Goal: Find specific page/section: Find specific page/section

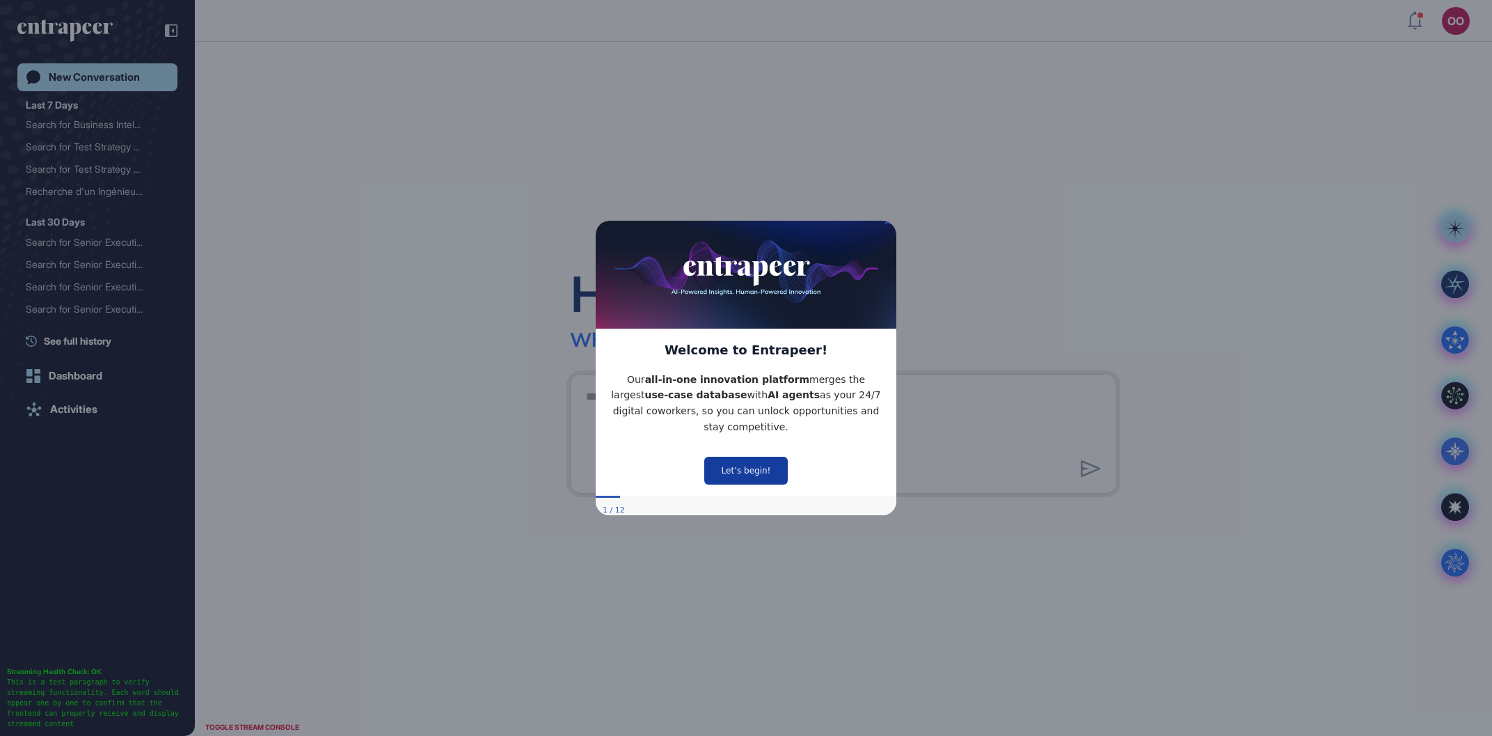
click at [757, 473] on button "Let’s begin!" at bounding box center [746, 471] width 84 height 28
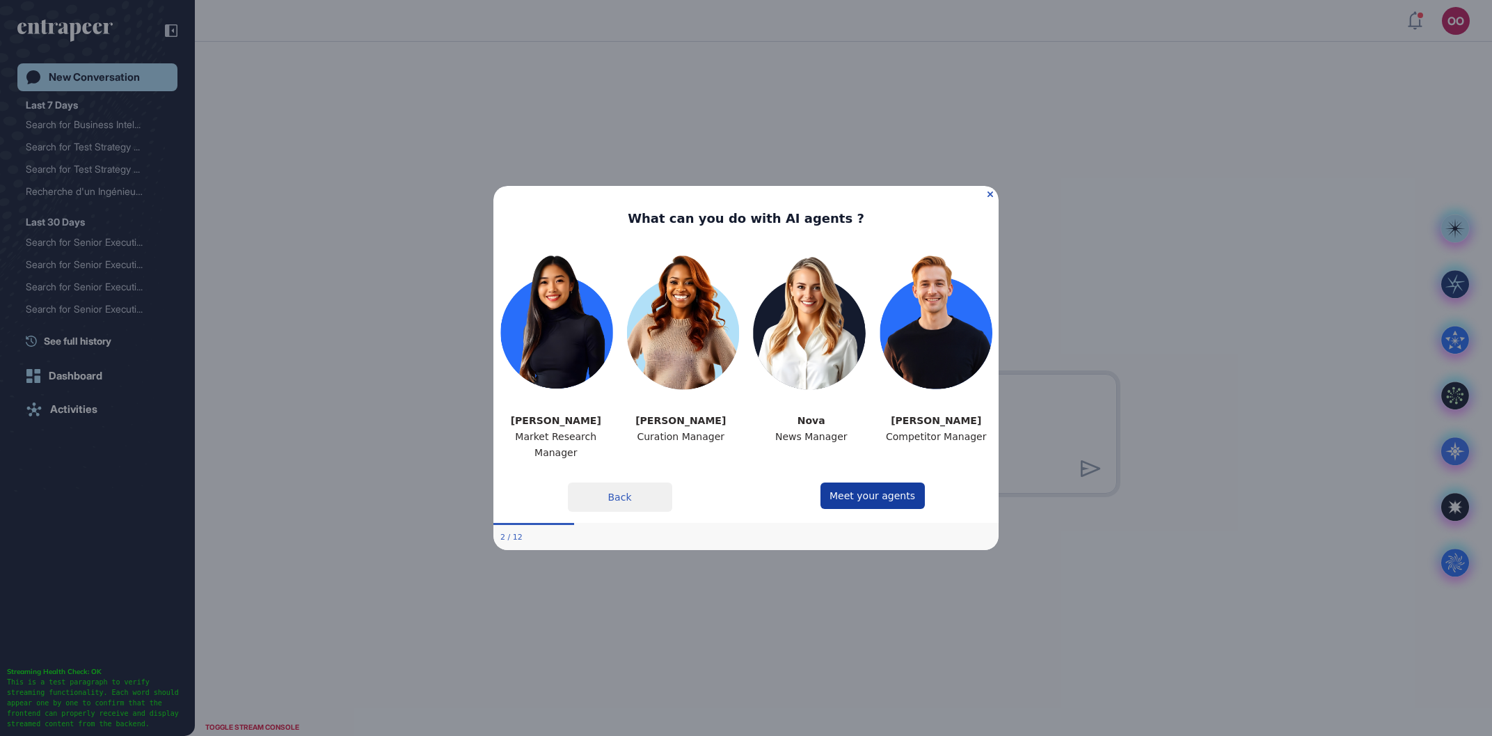
click at [832, 491] on button "Meet your agents" at bounding box center [873, 495] width 104 height 26
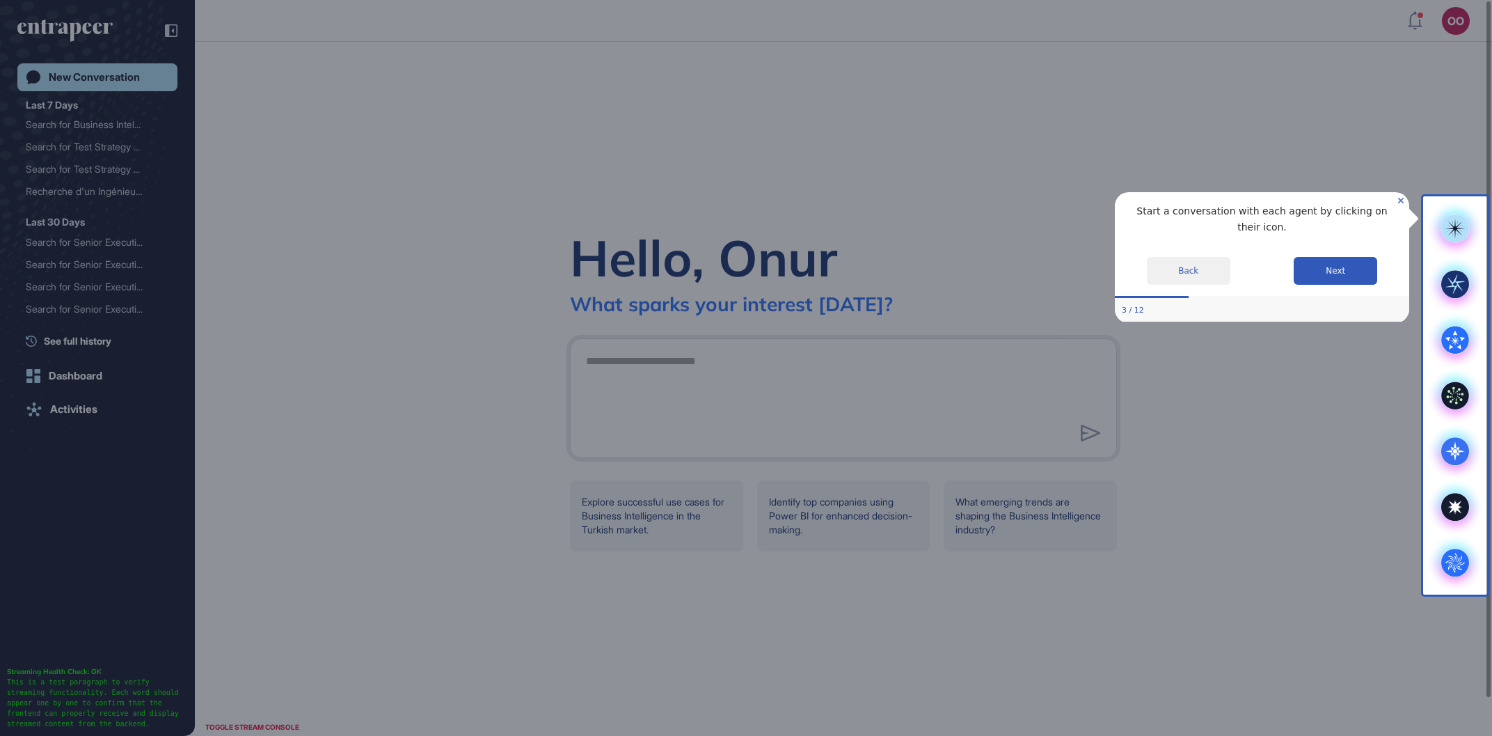
click at [1400, 203] on icon "Close Preview" at bounding box center [1401, 200] width 6 height 6
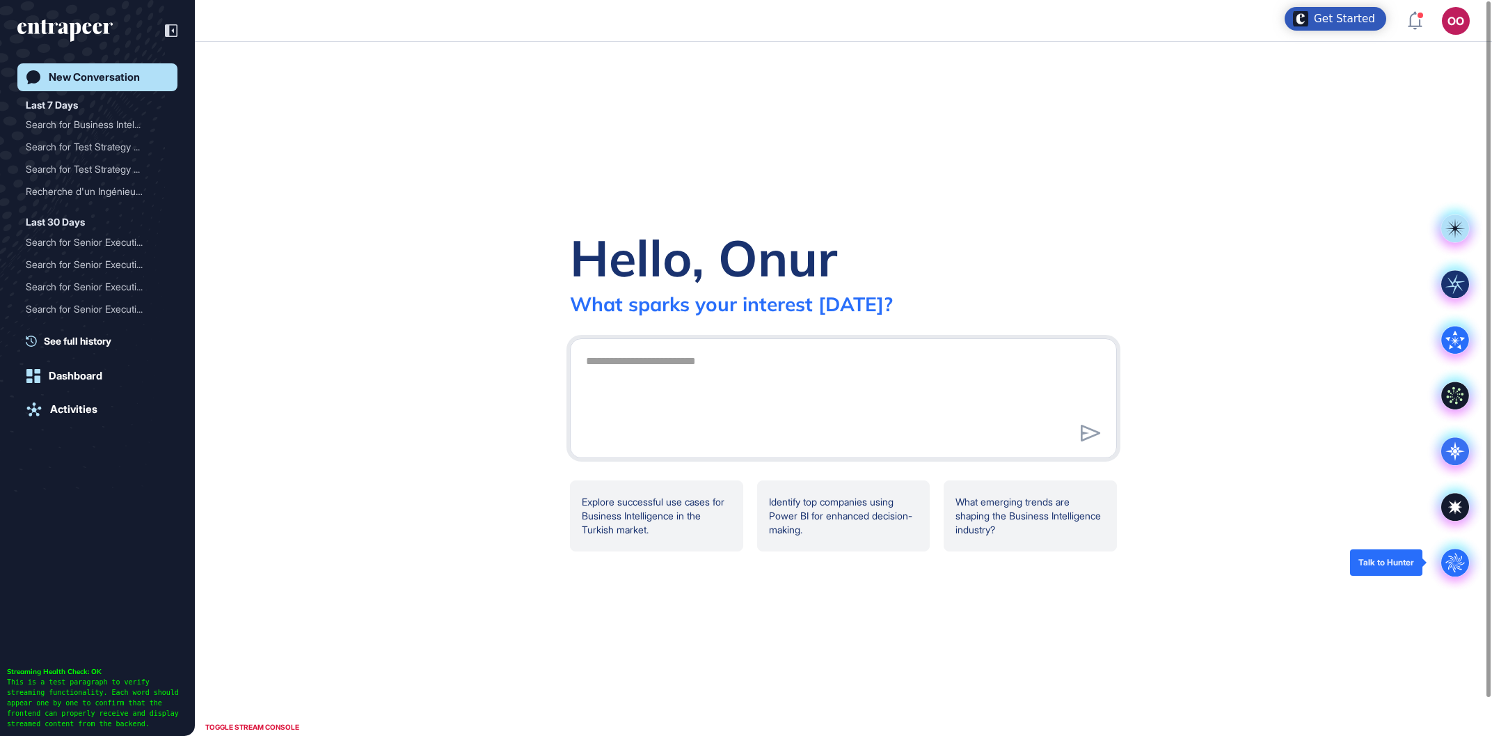
drag, startPoint x: 1457, startPoint y: 567, endPoint x: 1430, endPoint y: 575, distance: 27.7
click at [1454, 567] on circle at bounding box center [1455, 562] width 28 height 28
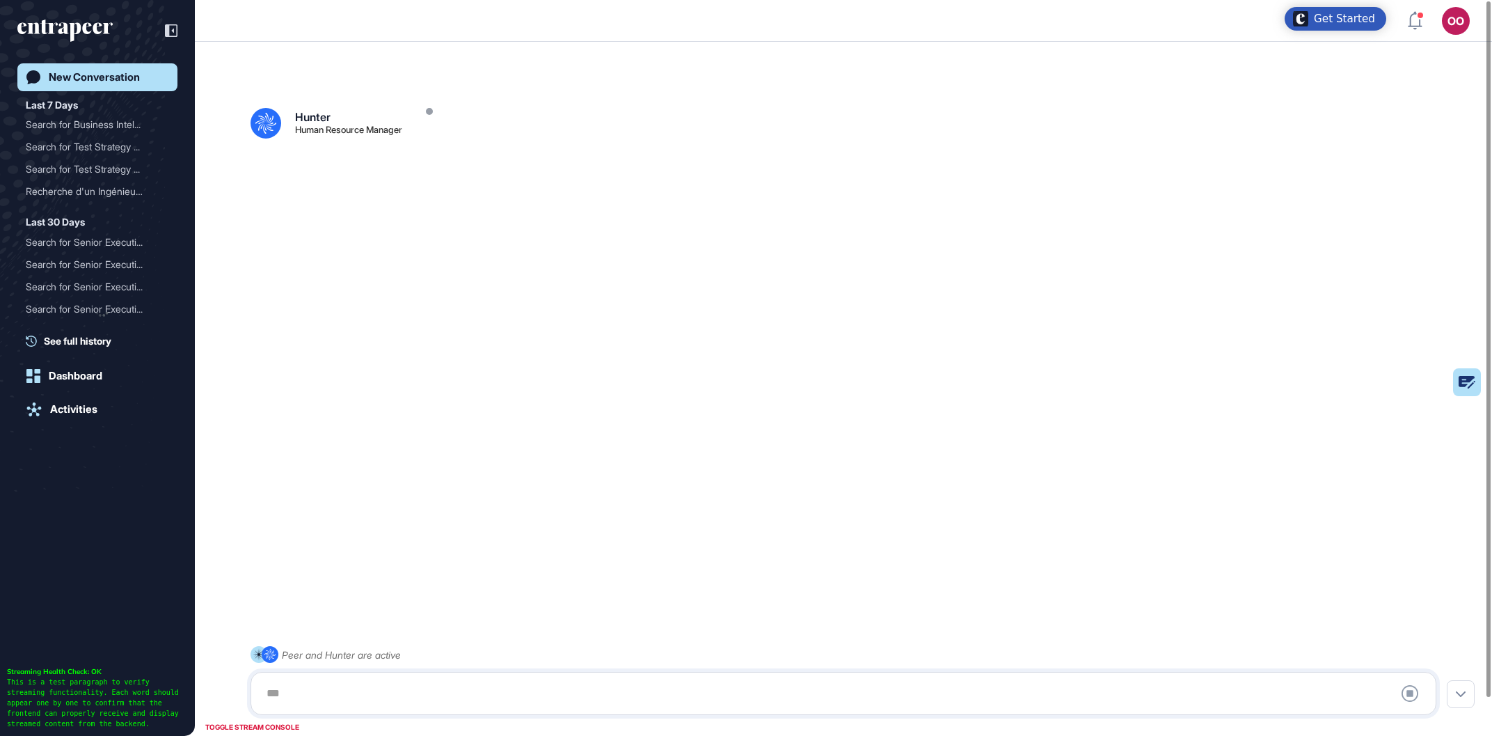
scroll to position [38, 0]
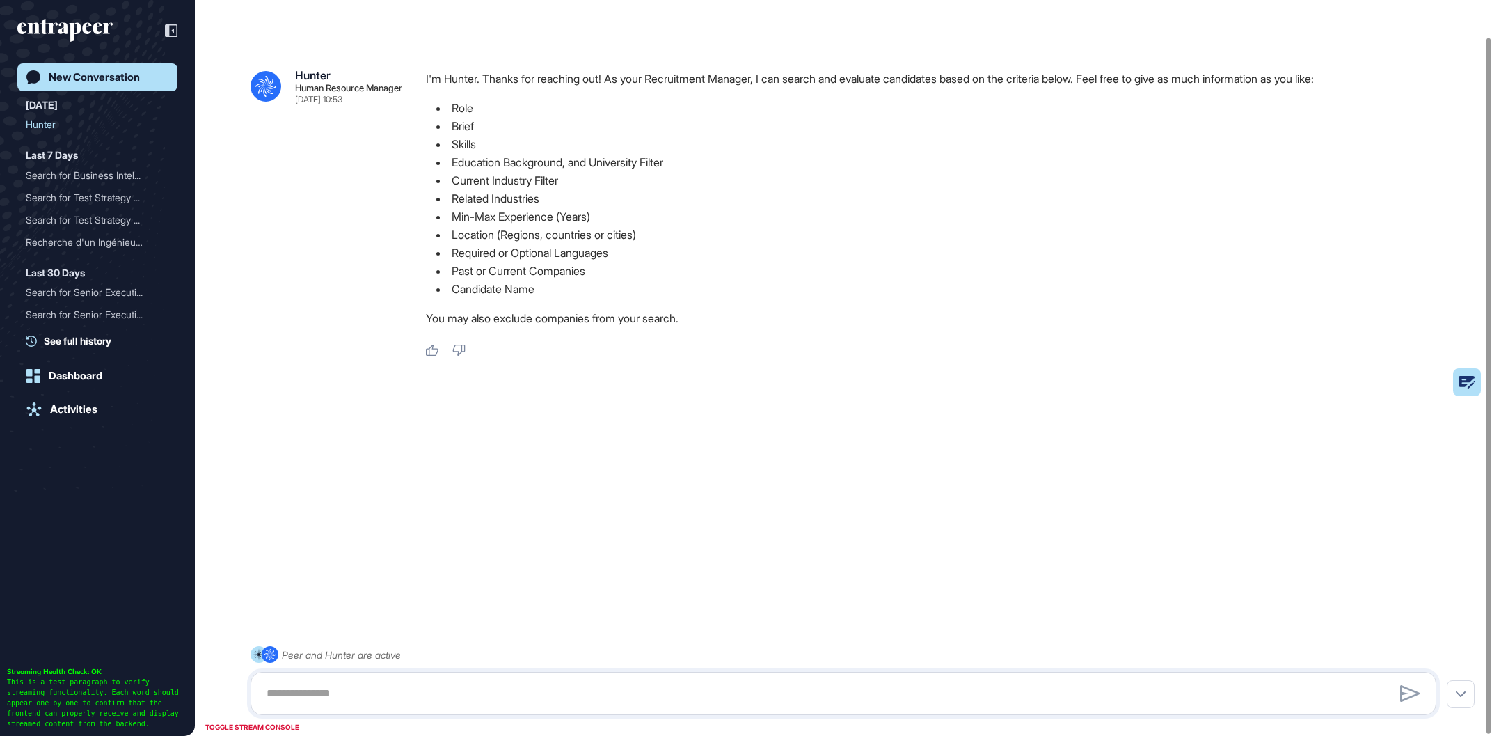
click at [1379, 327] on p "You may also exclude companies from your search." at bounding box center [937, 318] width 1022 height 18
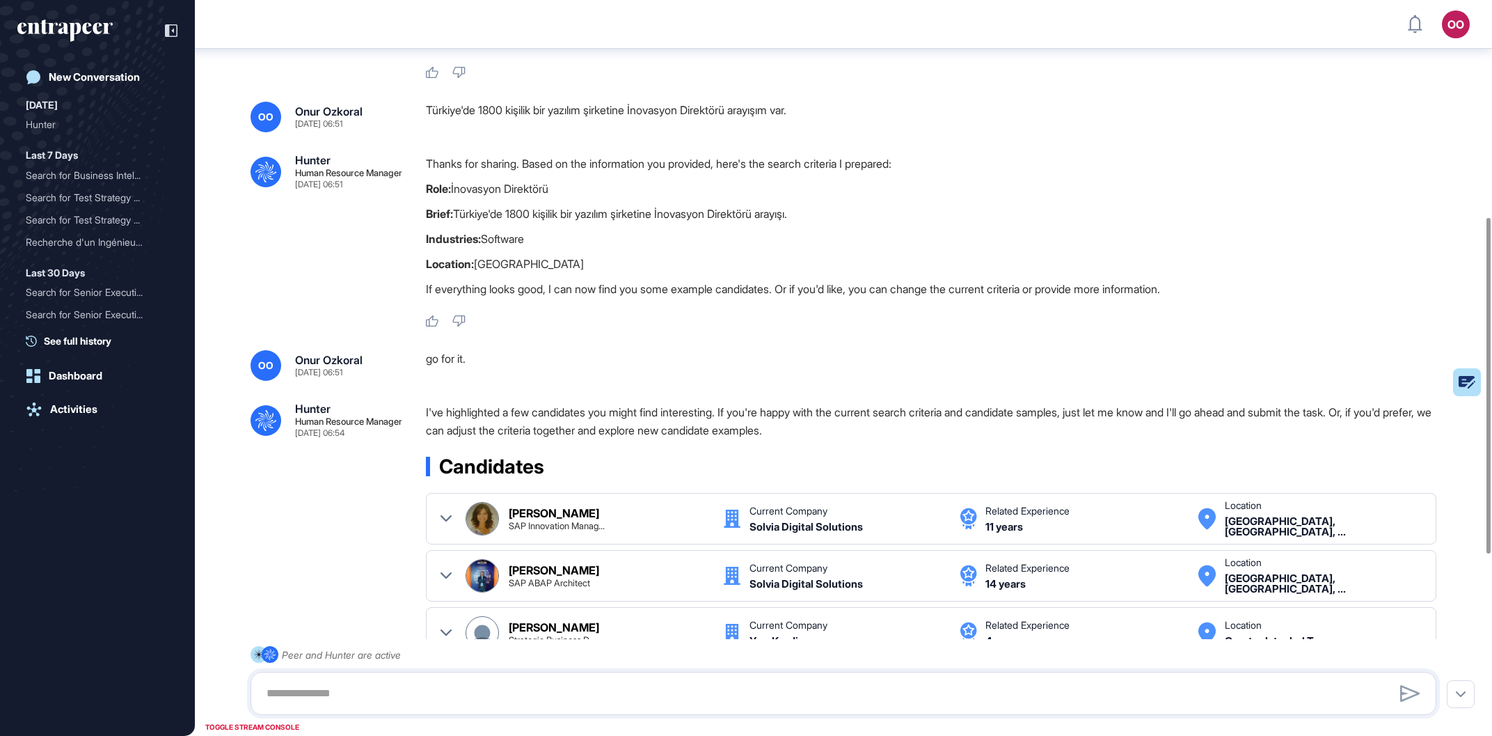
scroll to position [475, 0]
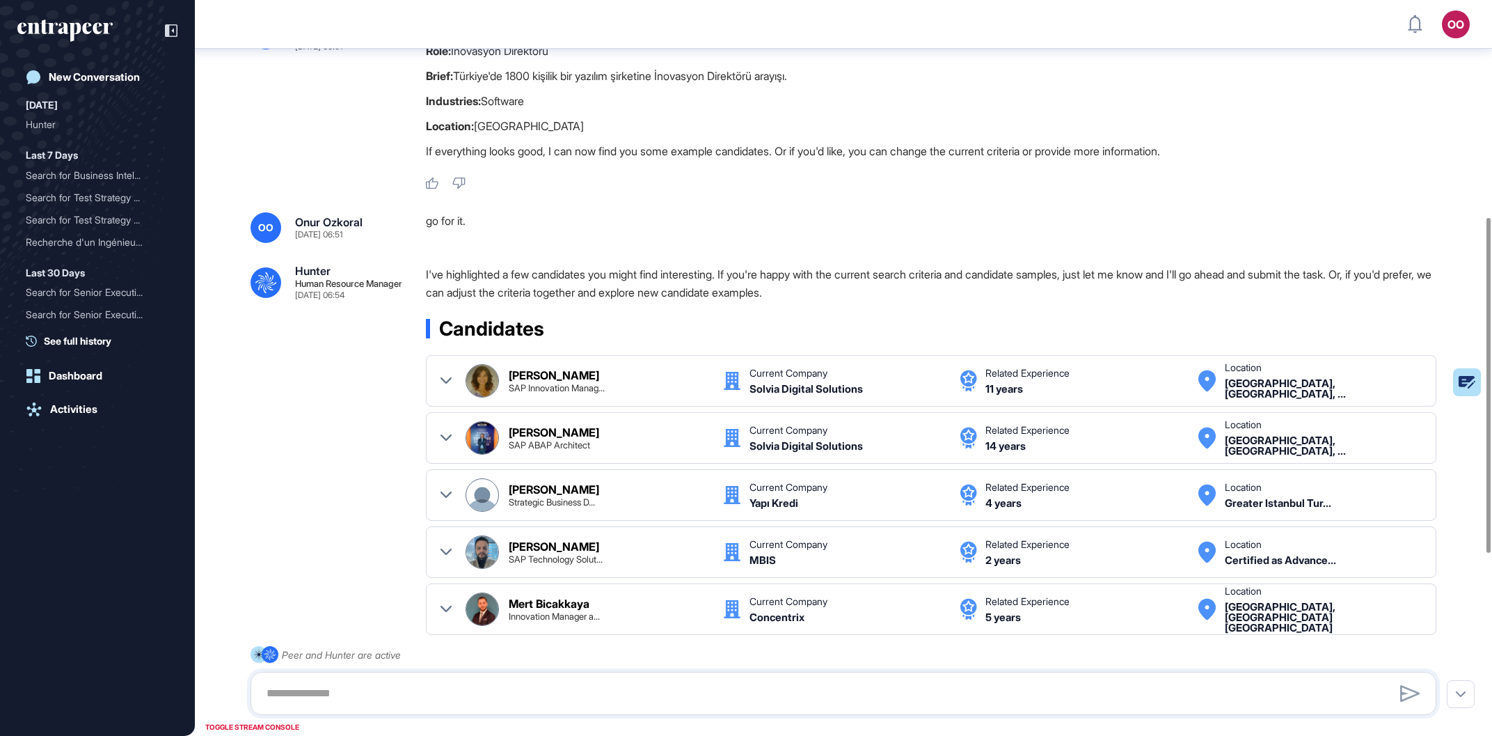
click at [723, 172] on div "Thanks for sharing. Based on the information you provided, here's the search cr…" at bounding box center [937, 103] width 1022 height 173
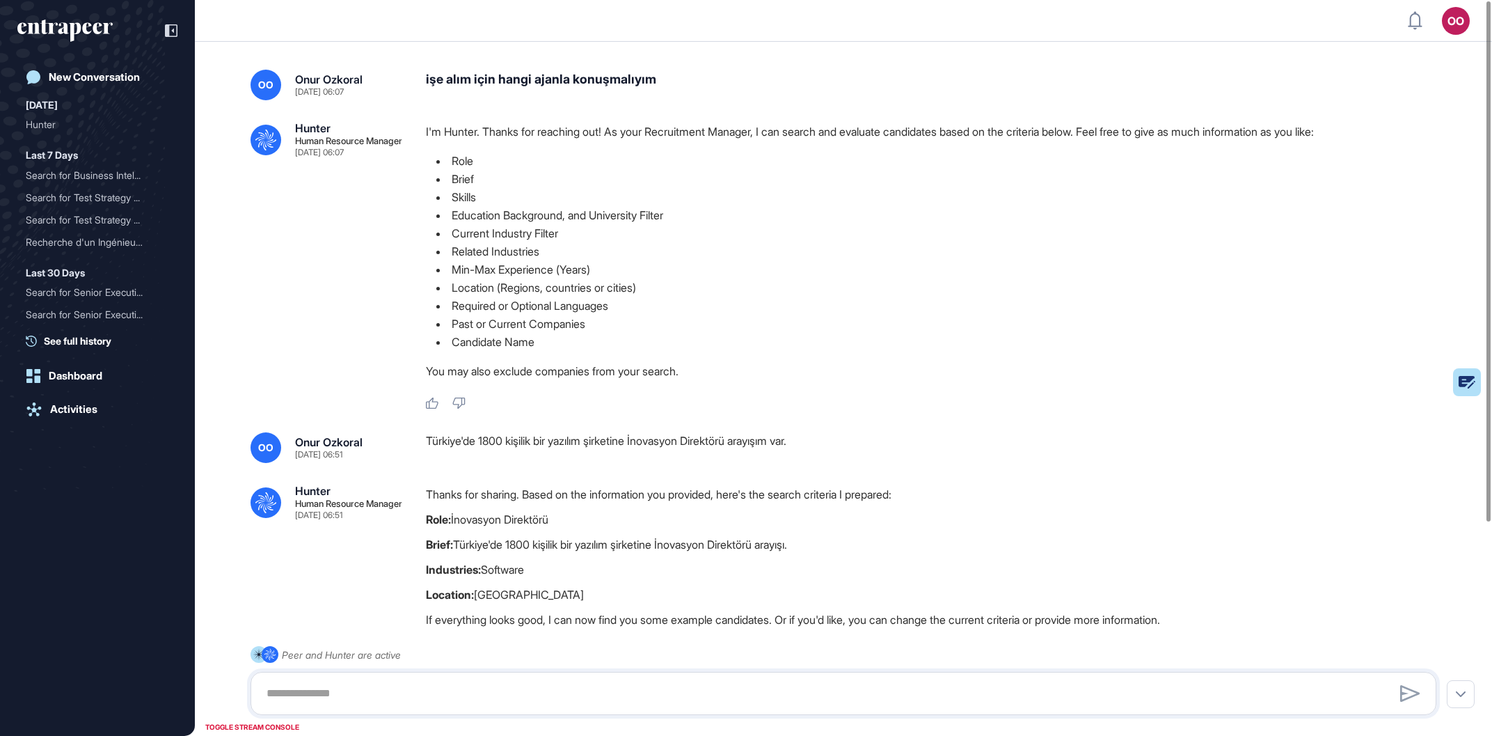
scroll to position [1, 1]
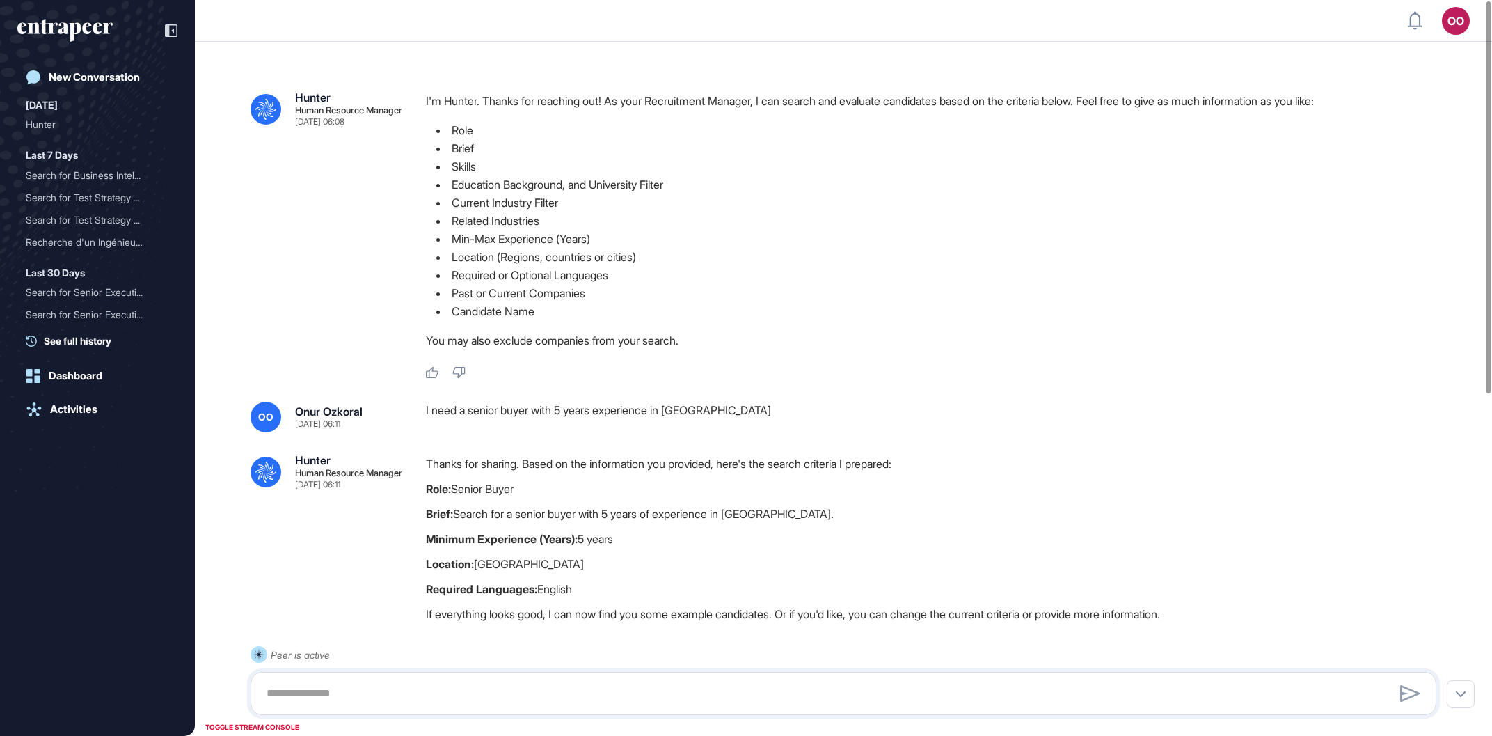
scroll to position [1, 1]
click at [97, 418] on link "Activities" at bounding box center [97, 409] width 160 height 28
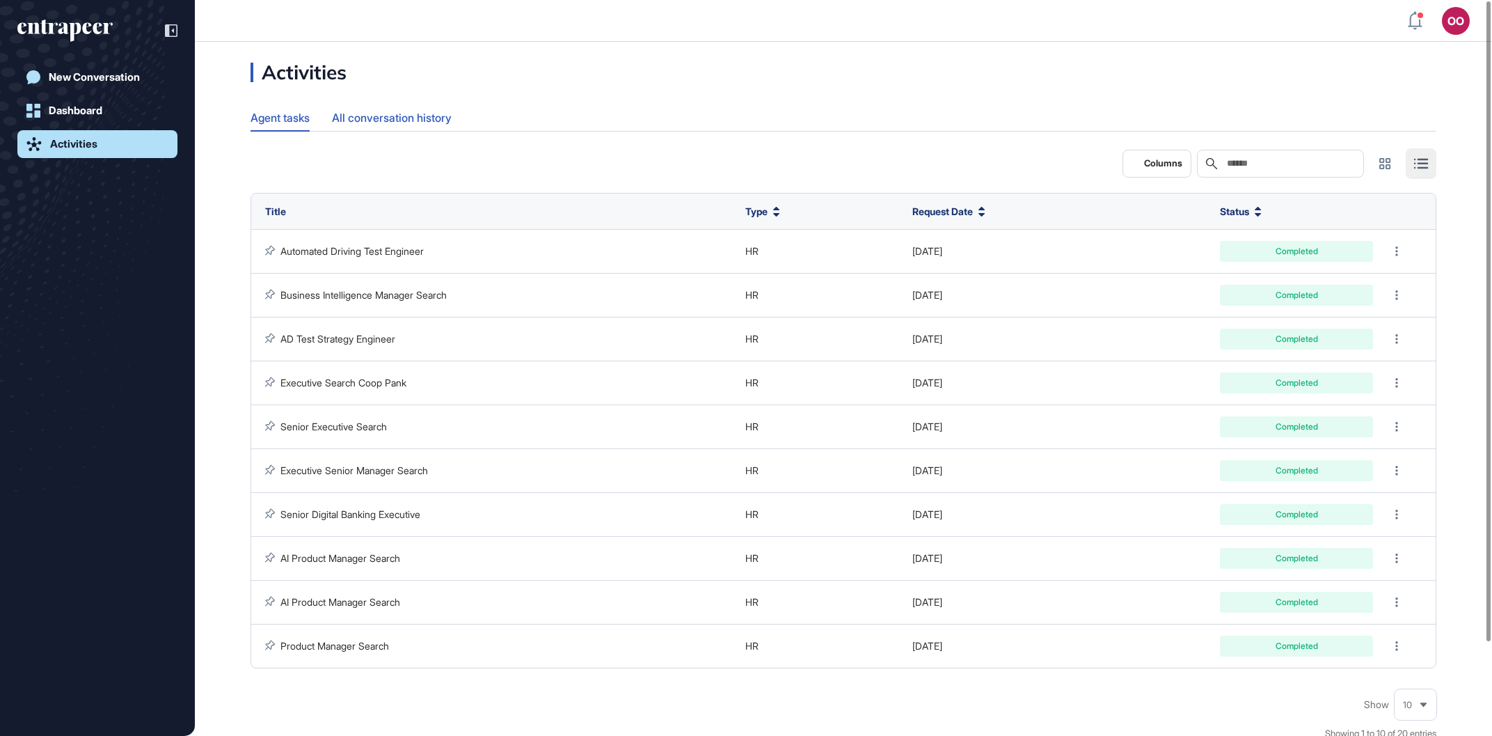
click at [404, 120] on div "All conversation history" at bounding box center [392, 117] width 120 height 27
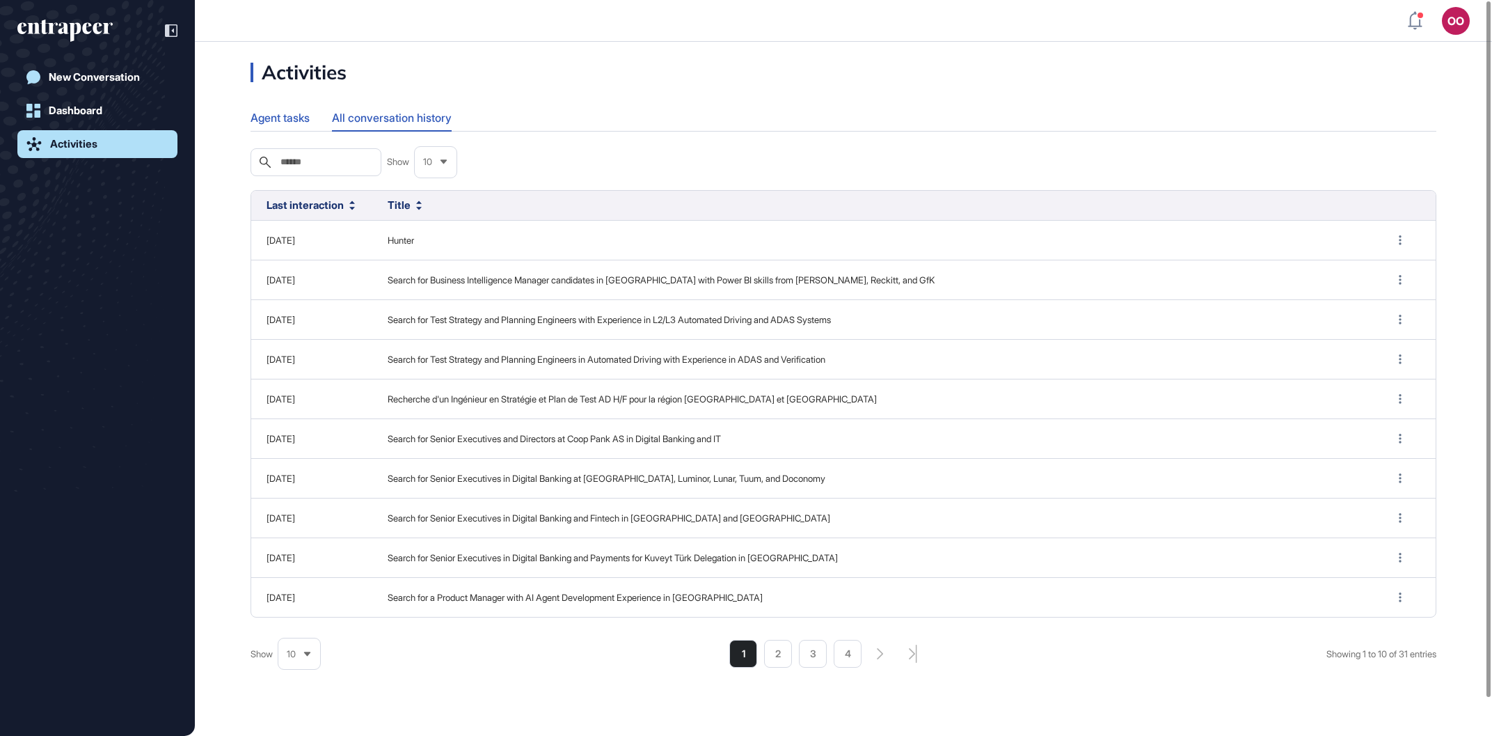
click at [310, 129] on div "Agent tasks" at bounding box center [280, 117] width 59 height 27
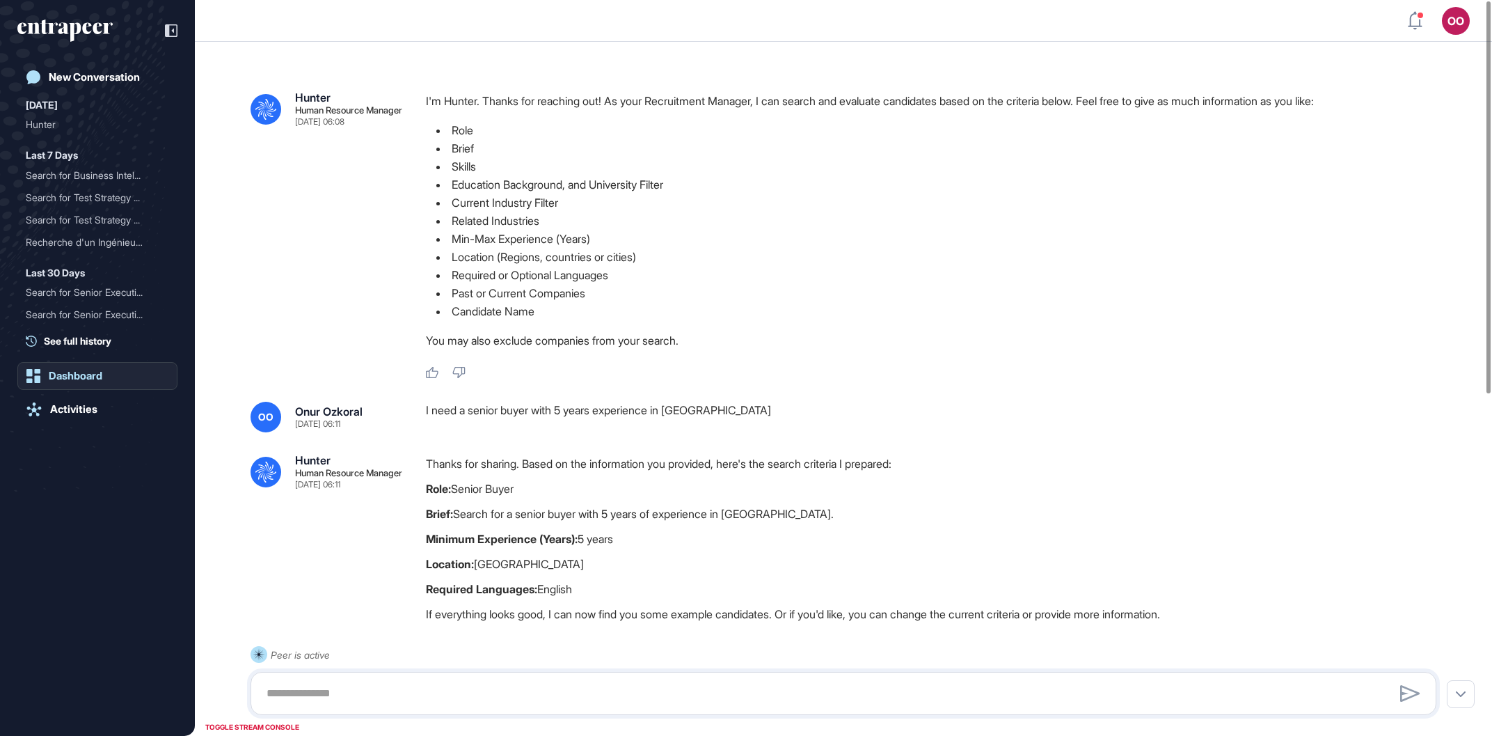
click at [94, 373] on div "Dashboard" at bounding box center [76, 376] width 54 height 13
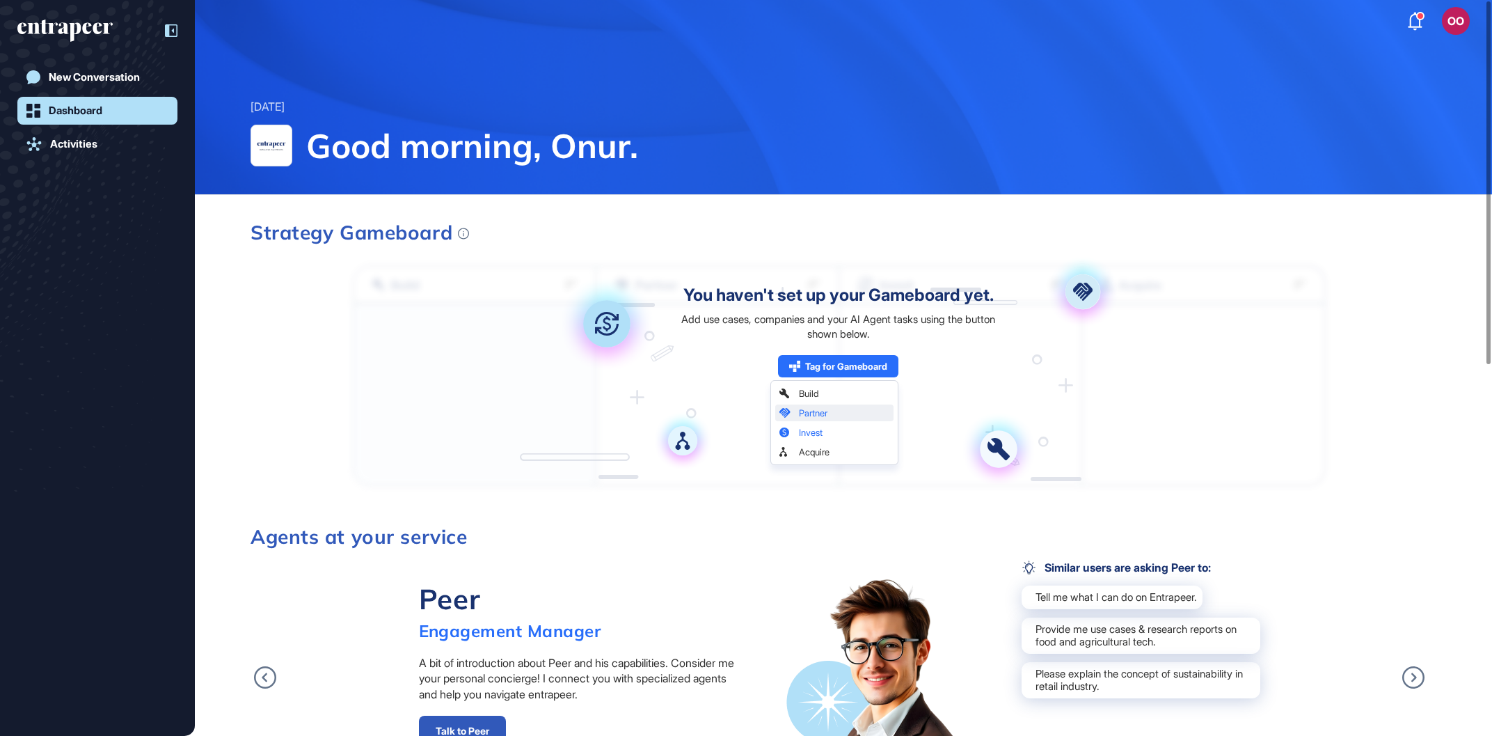
click at [172, 29] on icon at bounding box center [171, 30] width 13 height 13
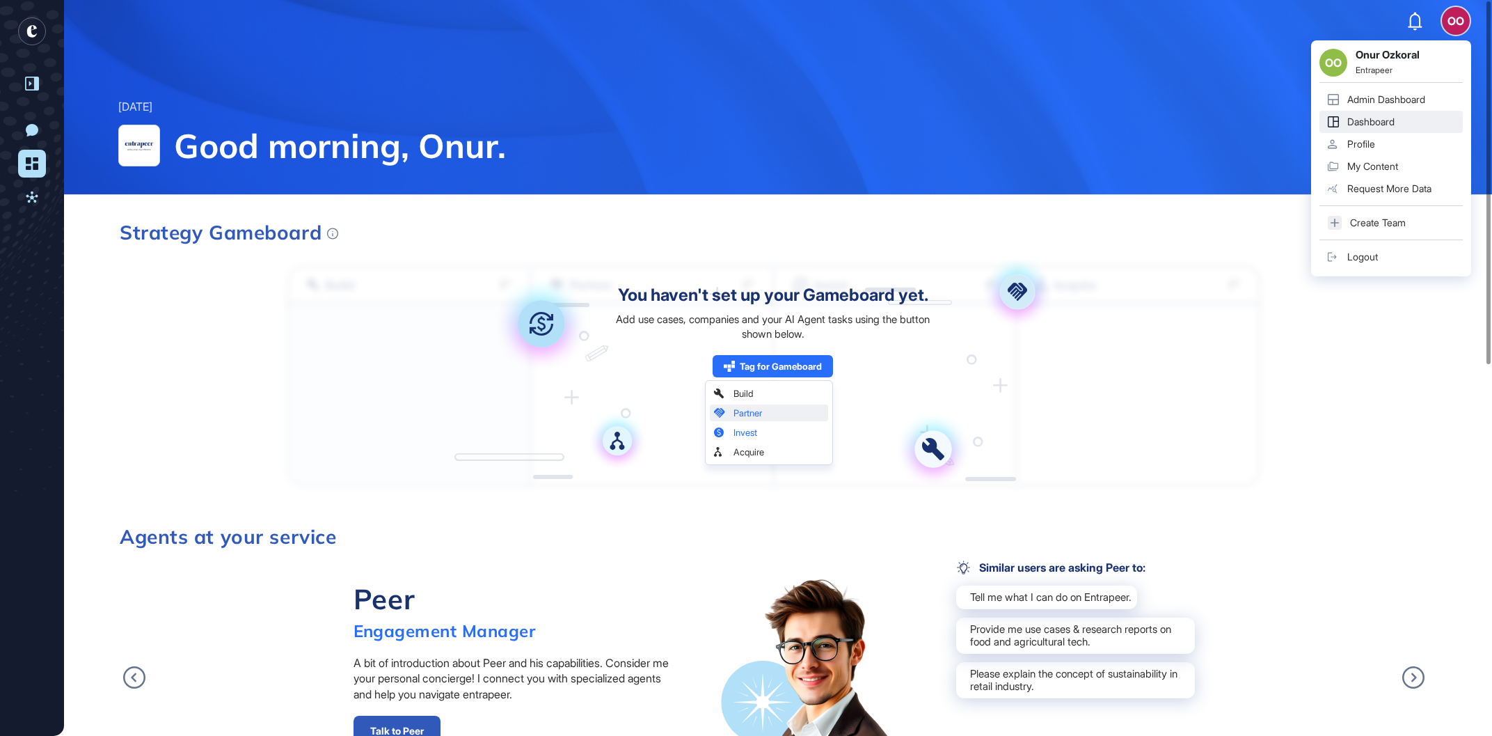
click at [1460, 17] on div "OO" at bounding box center [1456, 21] width 28 height 28
click at [1420, 99] on div "Admin Dashboard" at bounding box center [1386, 99] width 78 height 11
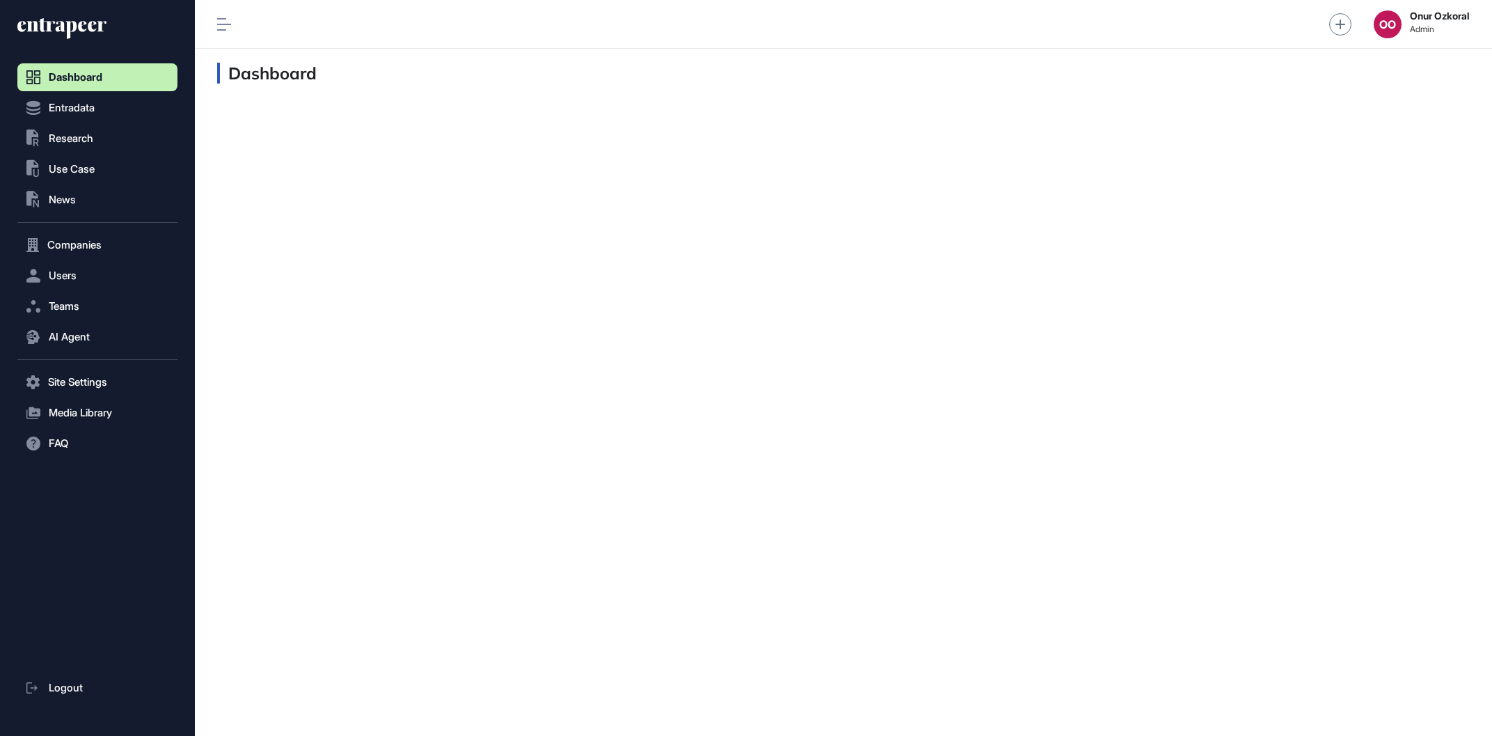
scroll to position [1, 1]
click at [113, 276] on button "Users" at bounding box center [97, 276] width 160 height 28
click at [155, 101] on button "Entradata" at bounding box center [97, 108] width 160 height 28
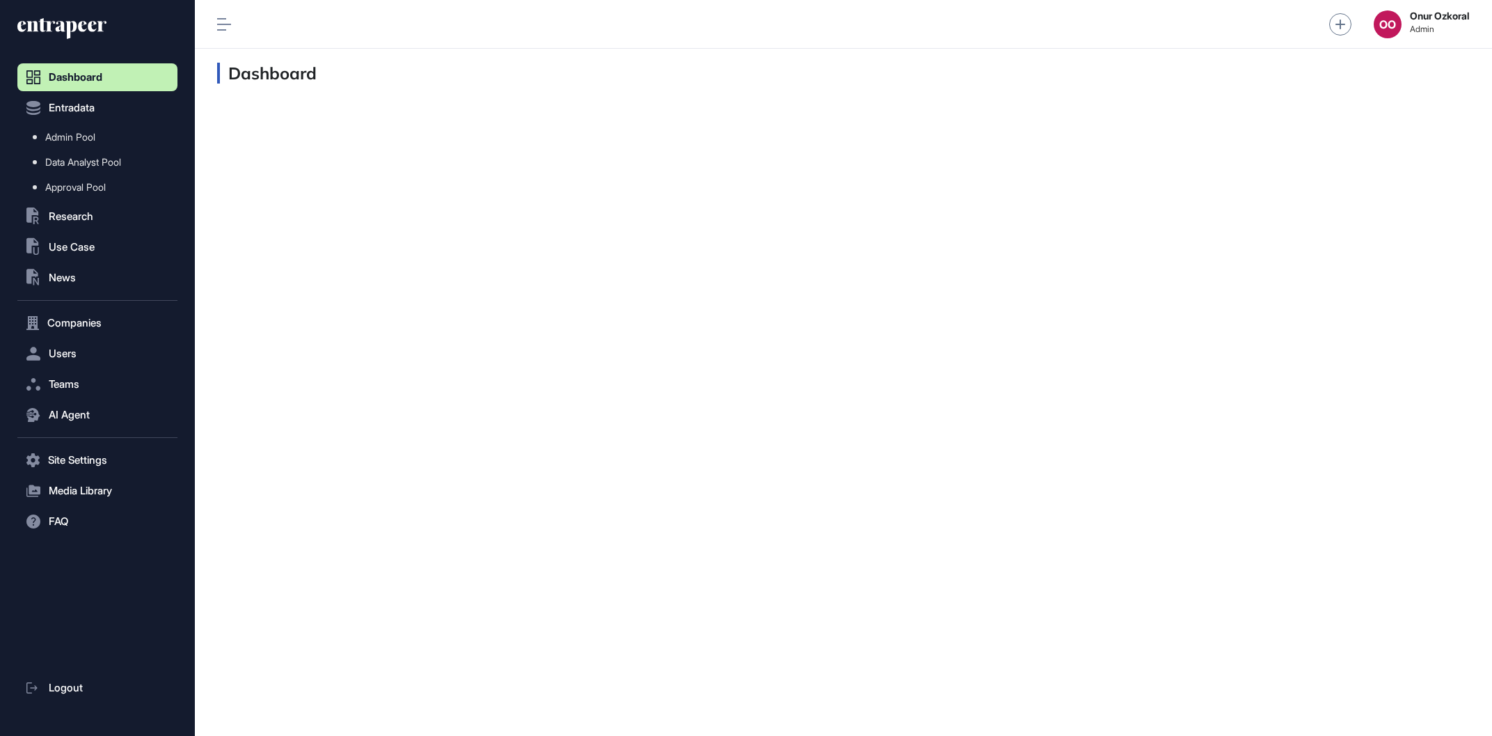
click at [148, 66] on link "Dashboard" at bounding box center [97, 77] width 160 height 28
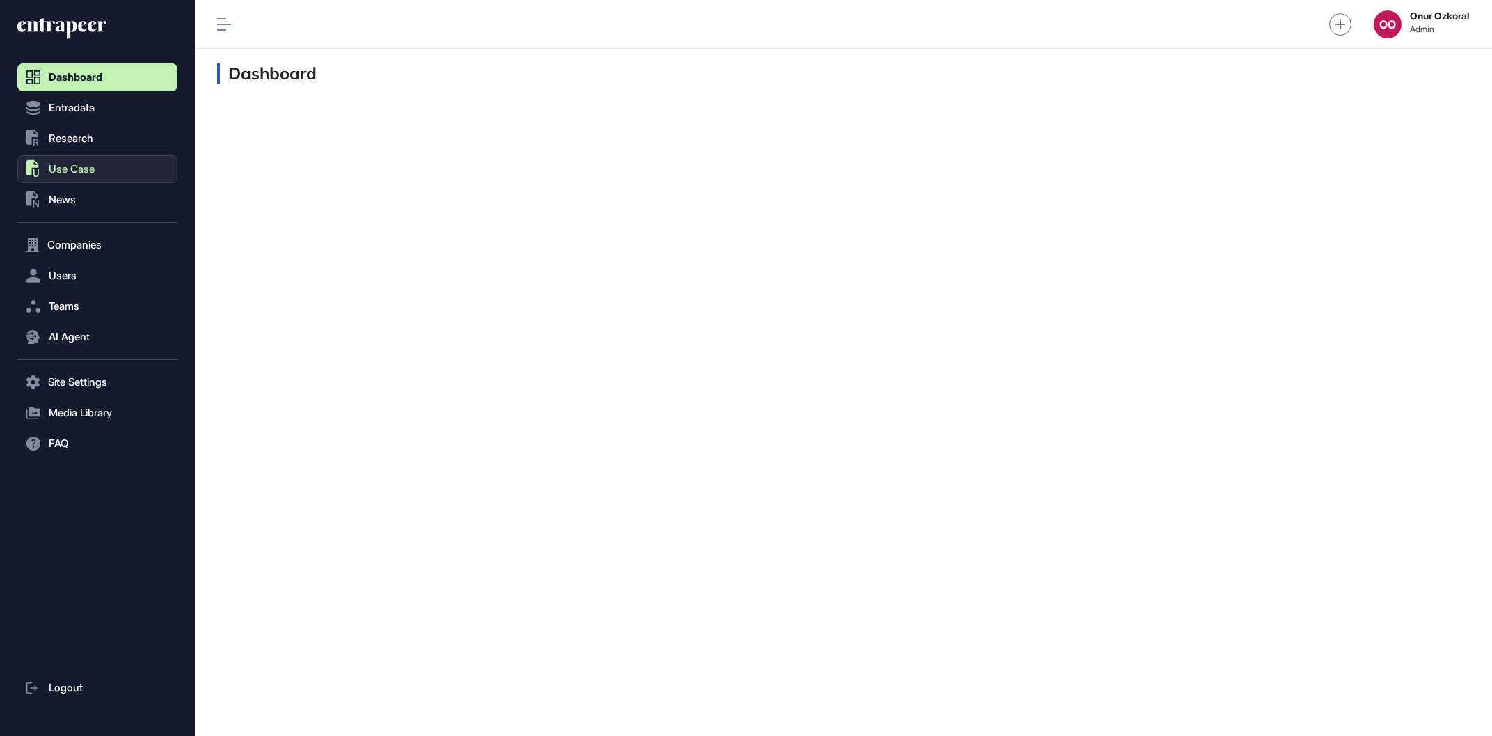
click at [122, 177] on button ".st0{fill:currentColor} Use Case" at bounding box center [97, 169] width 160 height 28
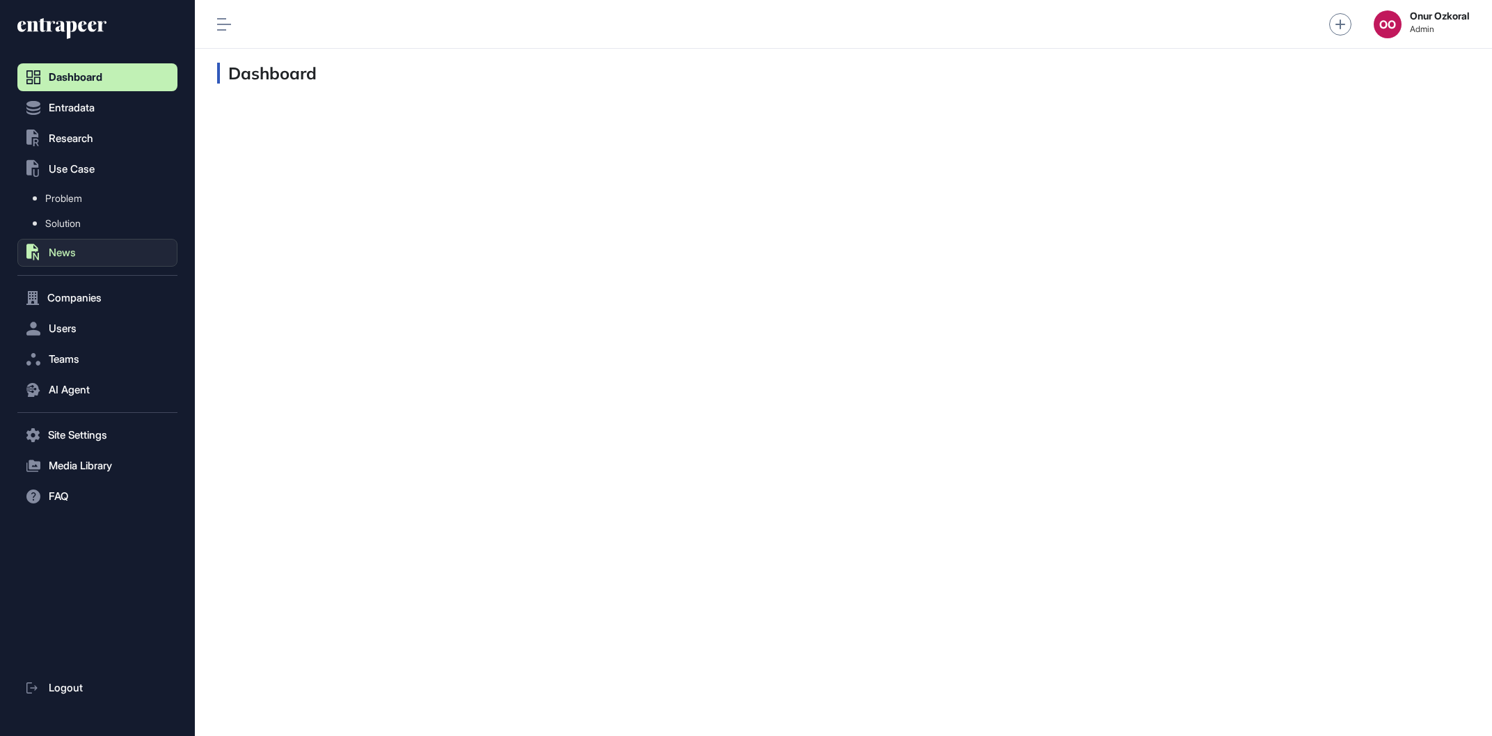
click at [108, 244] on button ".st0{fill:currentColor} News" at bounding box center [97, 253] width 160 height 28
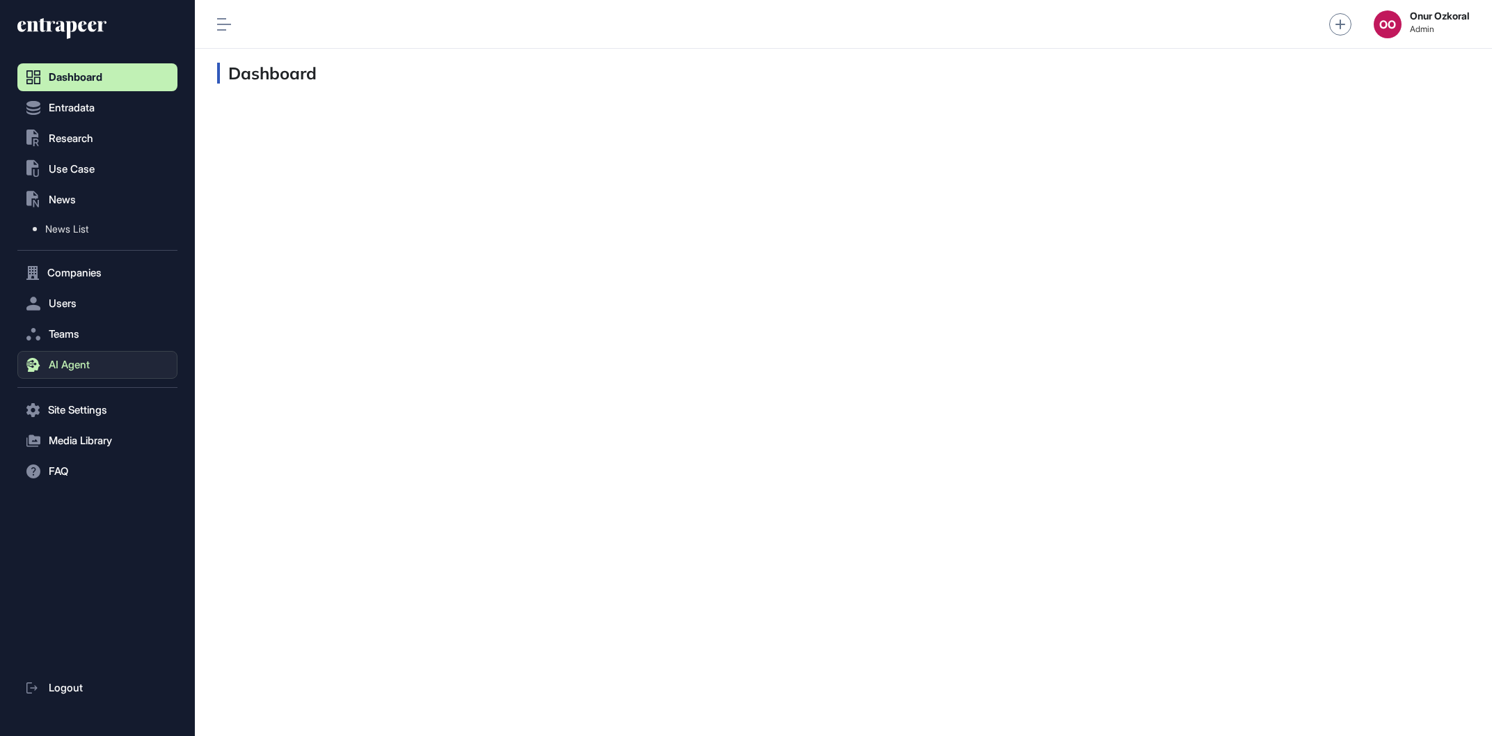
click at [94, 367] on button "AI Agent" at bounding box center [97, 365] width 160 height 28
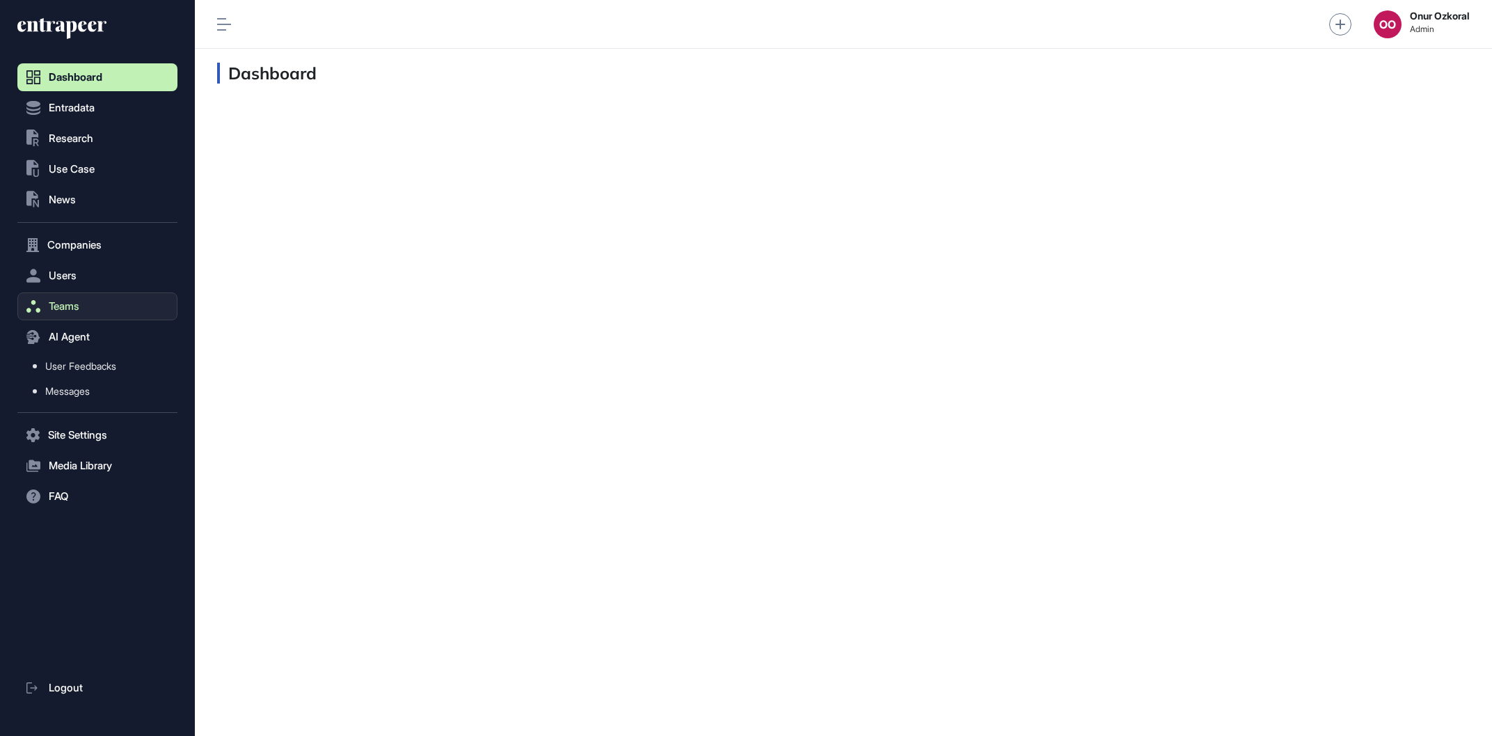
click at [106, 311] on button "Teams" at bounding box center [97, 306] width 160 height 28
click at [100, 355] on button "AI Agent" at bounding box center [97, 365] width 160 height 28
click at [94, 391] on link "Messages" at bounding box center [100, 391] width 153 height 25
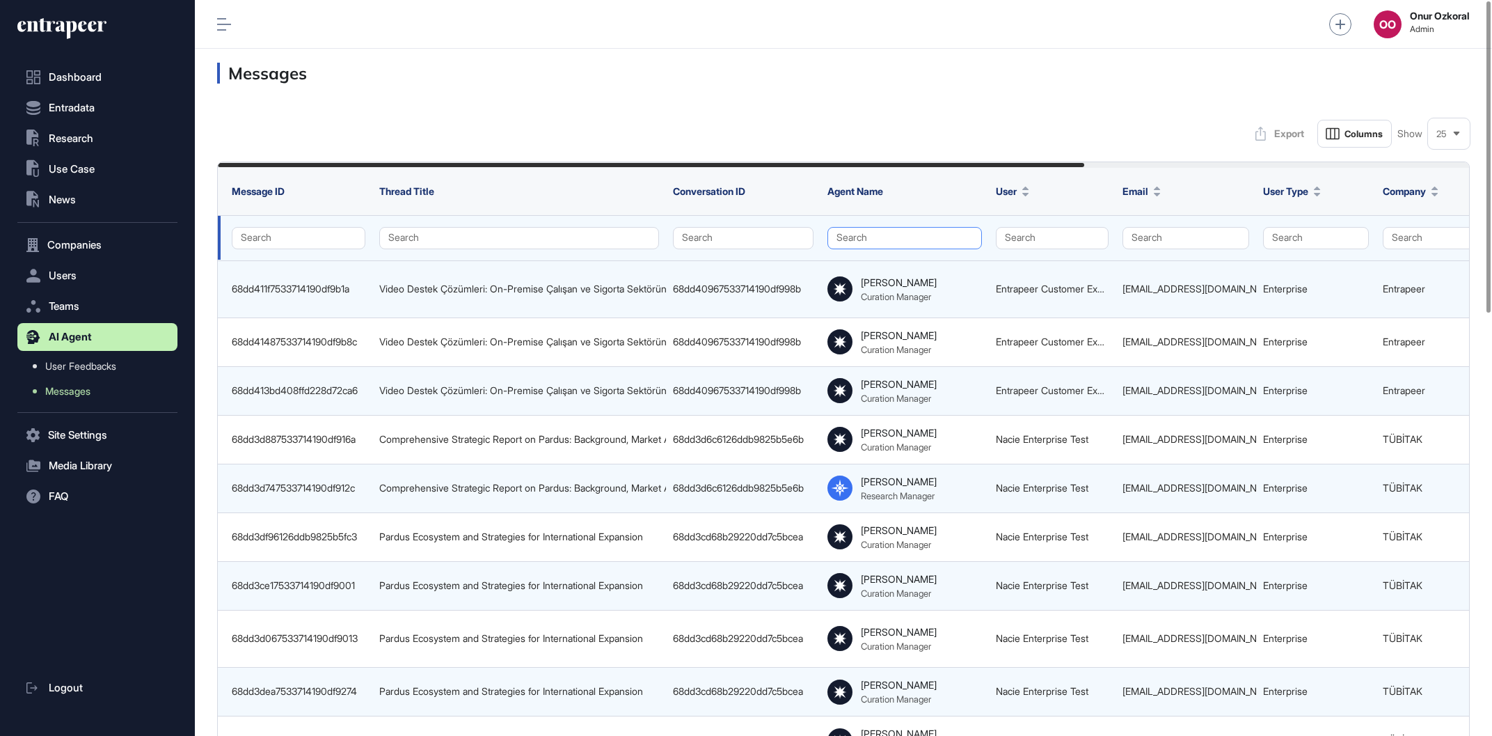
click at [930, 240] on button "Search" at bounding box center [905, 238] width 155 height 22
click at [866, 279] on div "Hunter" at bounding box center [900, 284] width 127 height 19
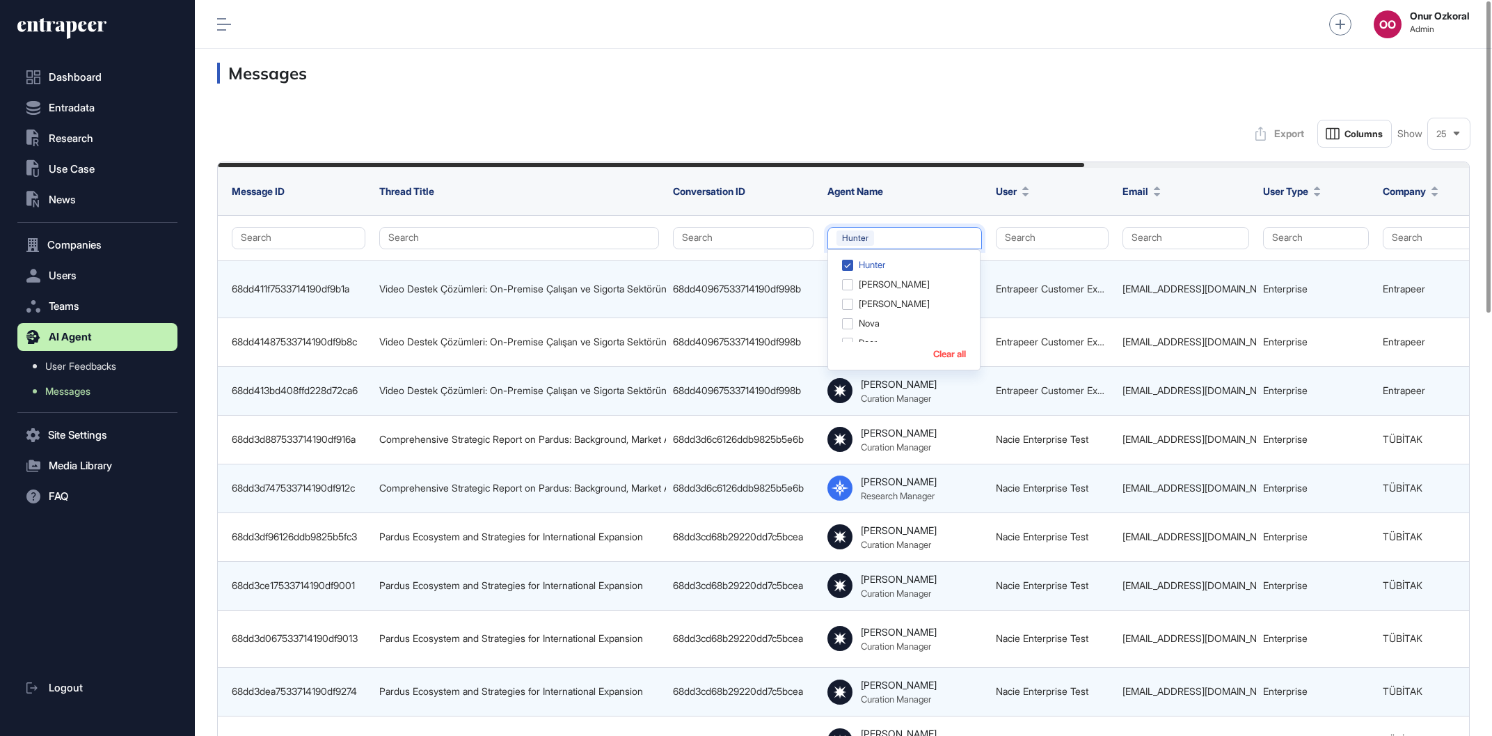
click at [1091, 93] on div "Messages" at bounding box center [843, 73] width 1297 height 49
drag, startPoint x: 933, startPoint y: 246, endPoint x: 930, endPoint y: 255, distance: 9.7
click at [931, 248] on button "Hunter" at bounding box center [905, 238] width 155 height 22
click at [1018, 85] on div "Messages" at bounding box center [843, 73] width 1297 height 49
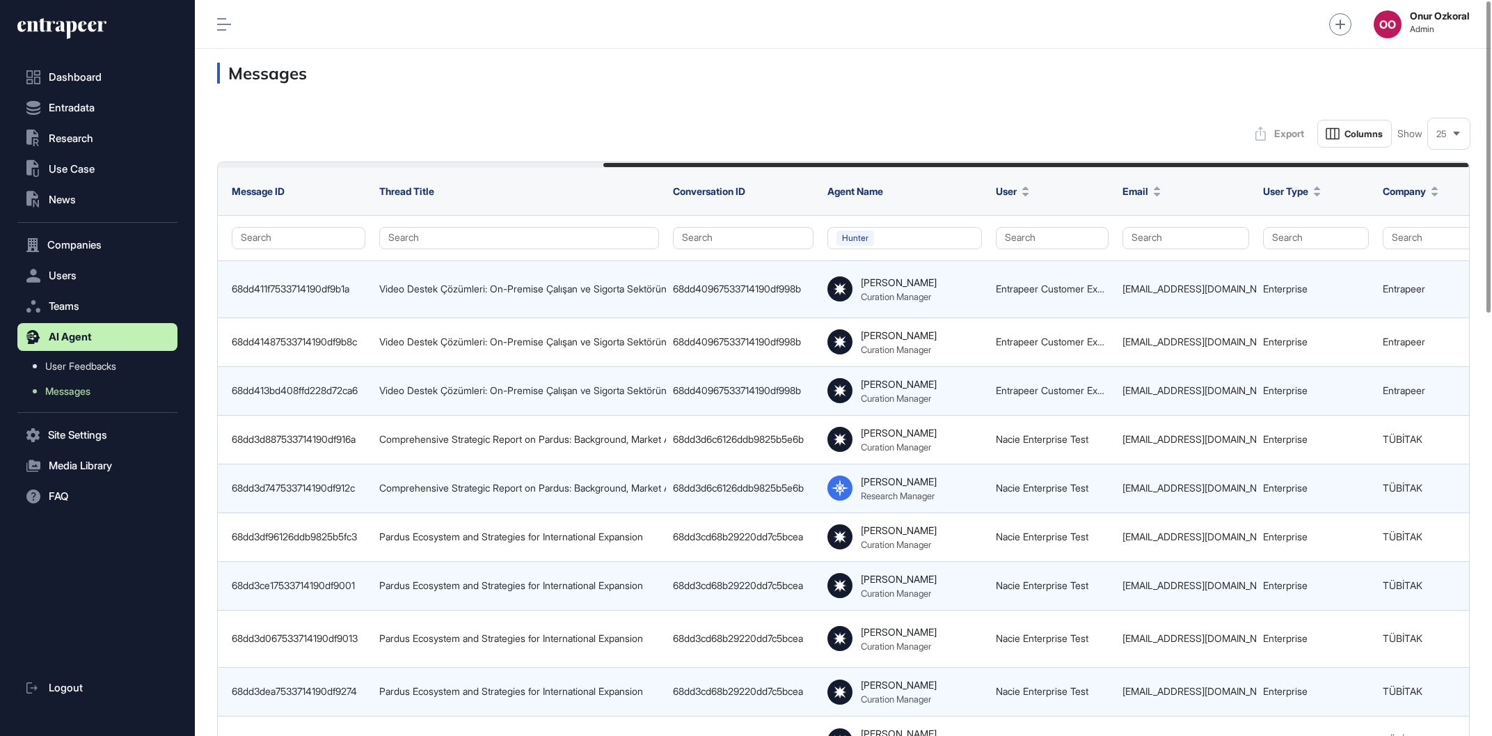
scroll to position [0, 556]
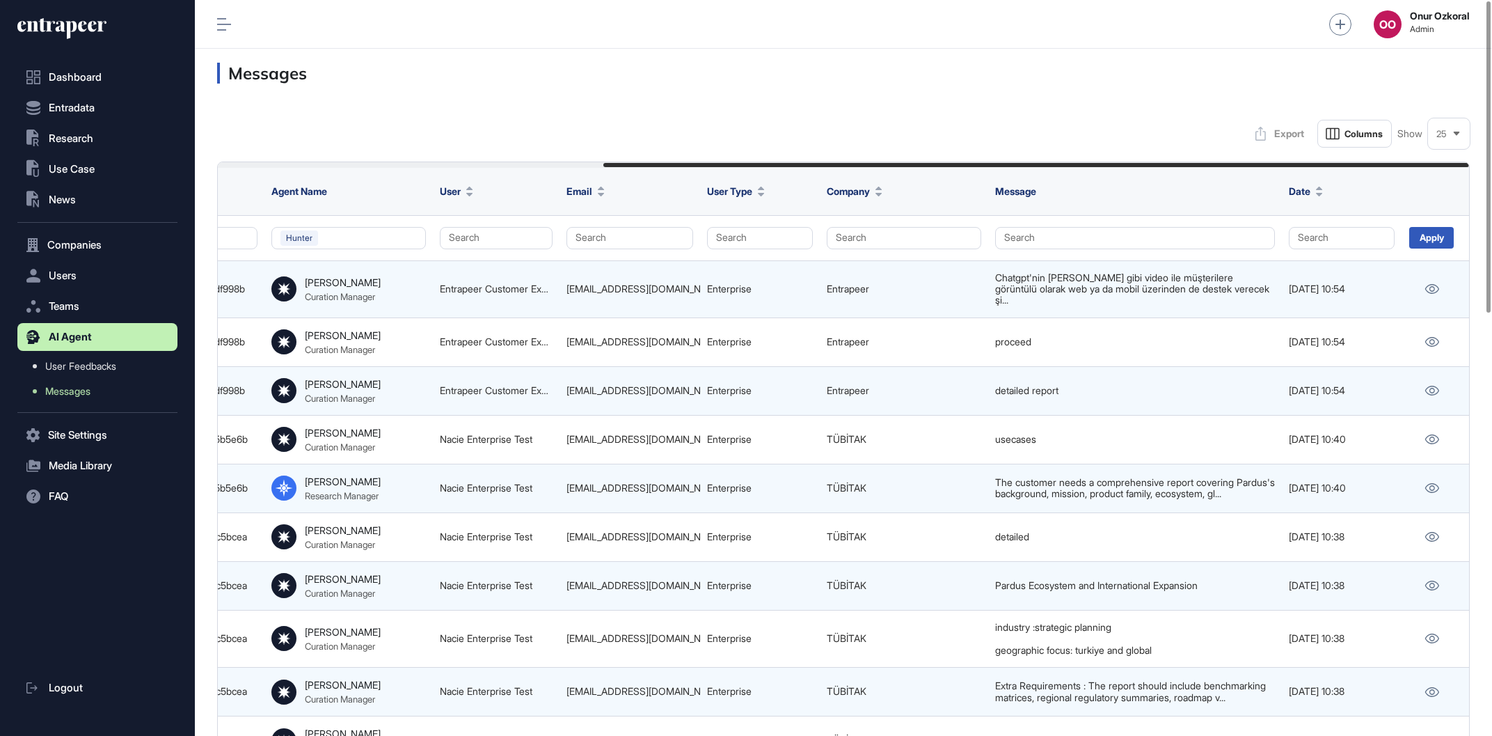
drag, startPoint x: 1064, startPoint y: 162, endPoint x: 1327, endPoint y: 168, distance: 262.5
click at [1425, 238] on div "Apply" at bounding box center [1431, 238] width 45 height 22
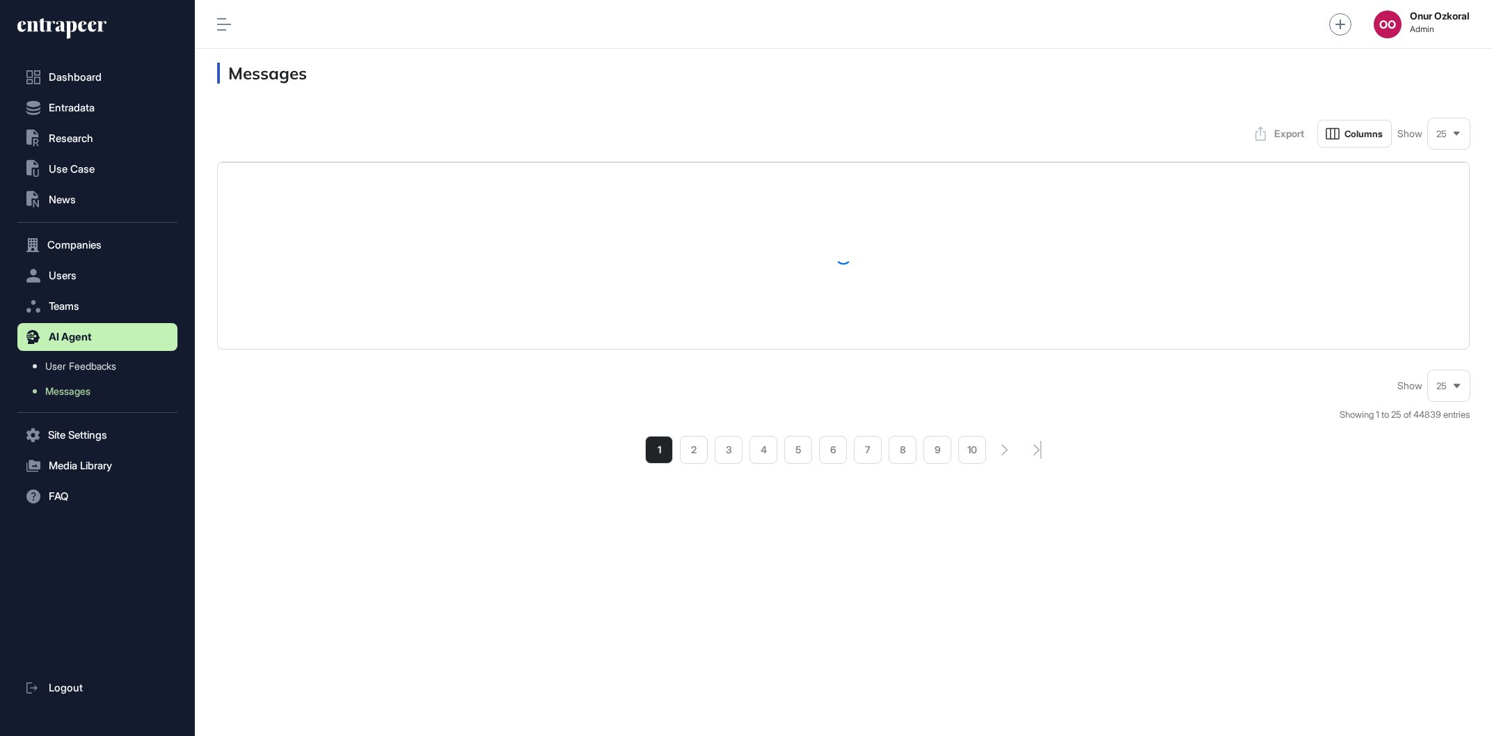
drag, startPoint x: 1106, startPoint y: 162, endPoint x: 921, endPoint y: 175, distance: 184.9
click at [921, 175] on table at bounding box center [843, 255] width 1251 height 187
click at [1448, 340] on table at bounding box center [843, 255] width 1251 height 187
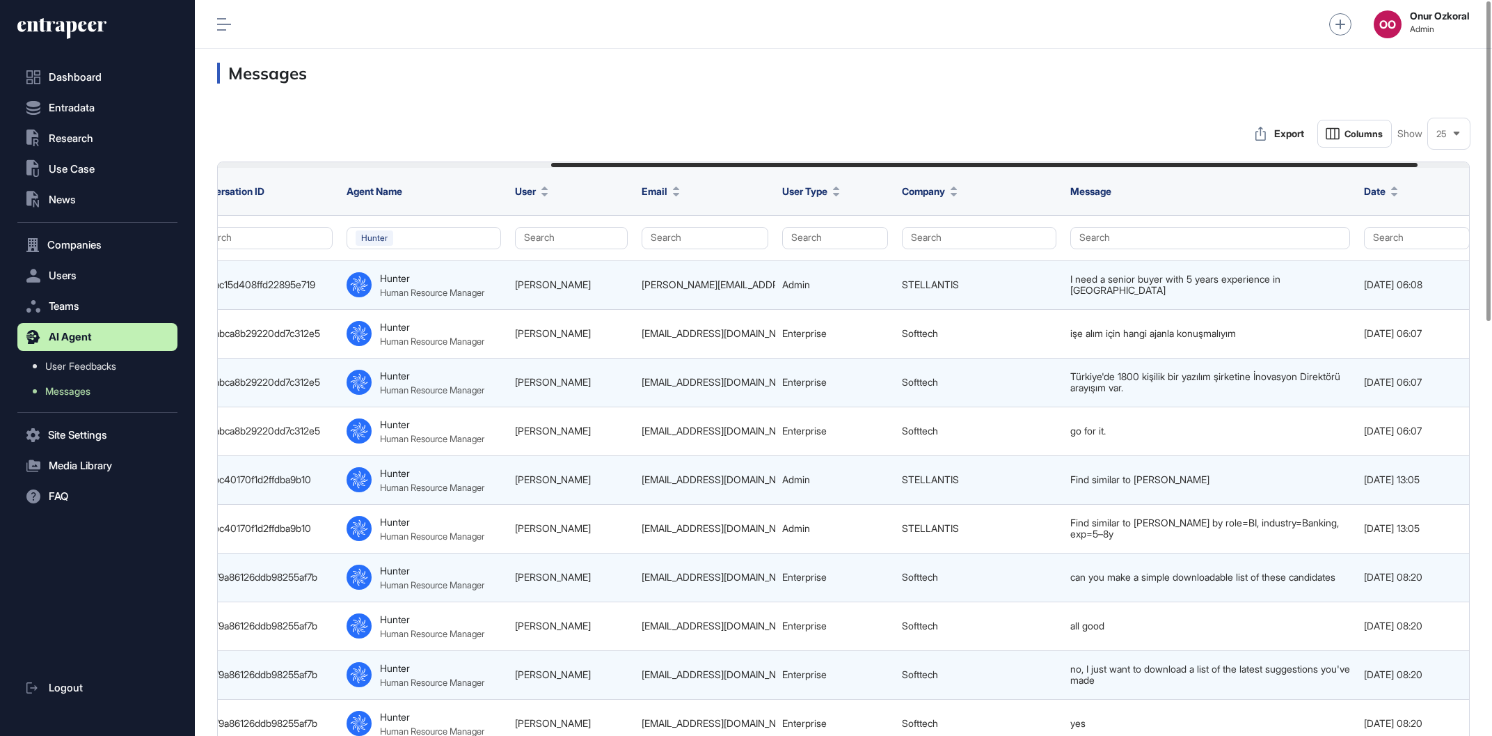
scroll to position [0, 466]
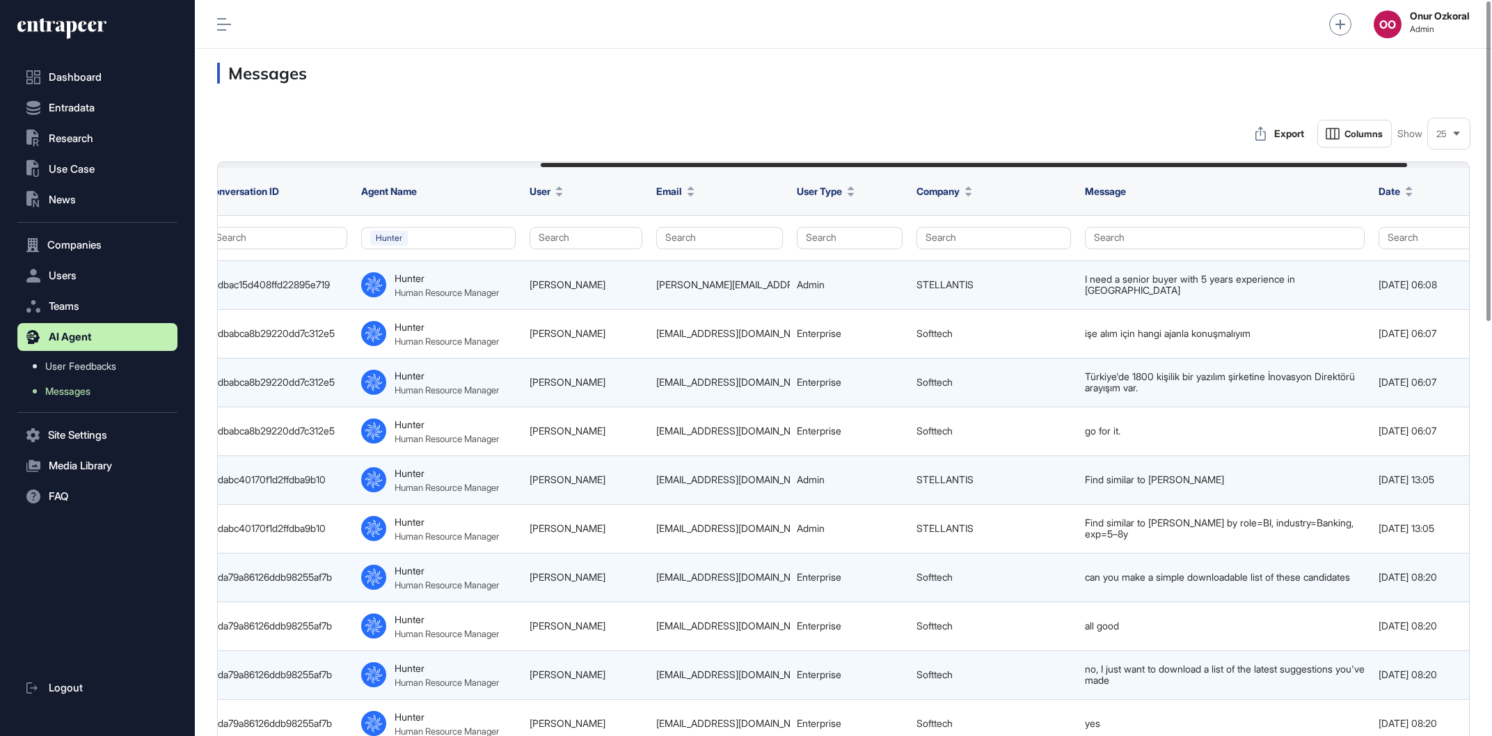
drag, startPoint x: 728, startPoint y: 166, endPoint x: 1048, endPoint y: 180, distance: 320.5
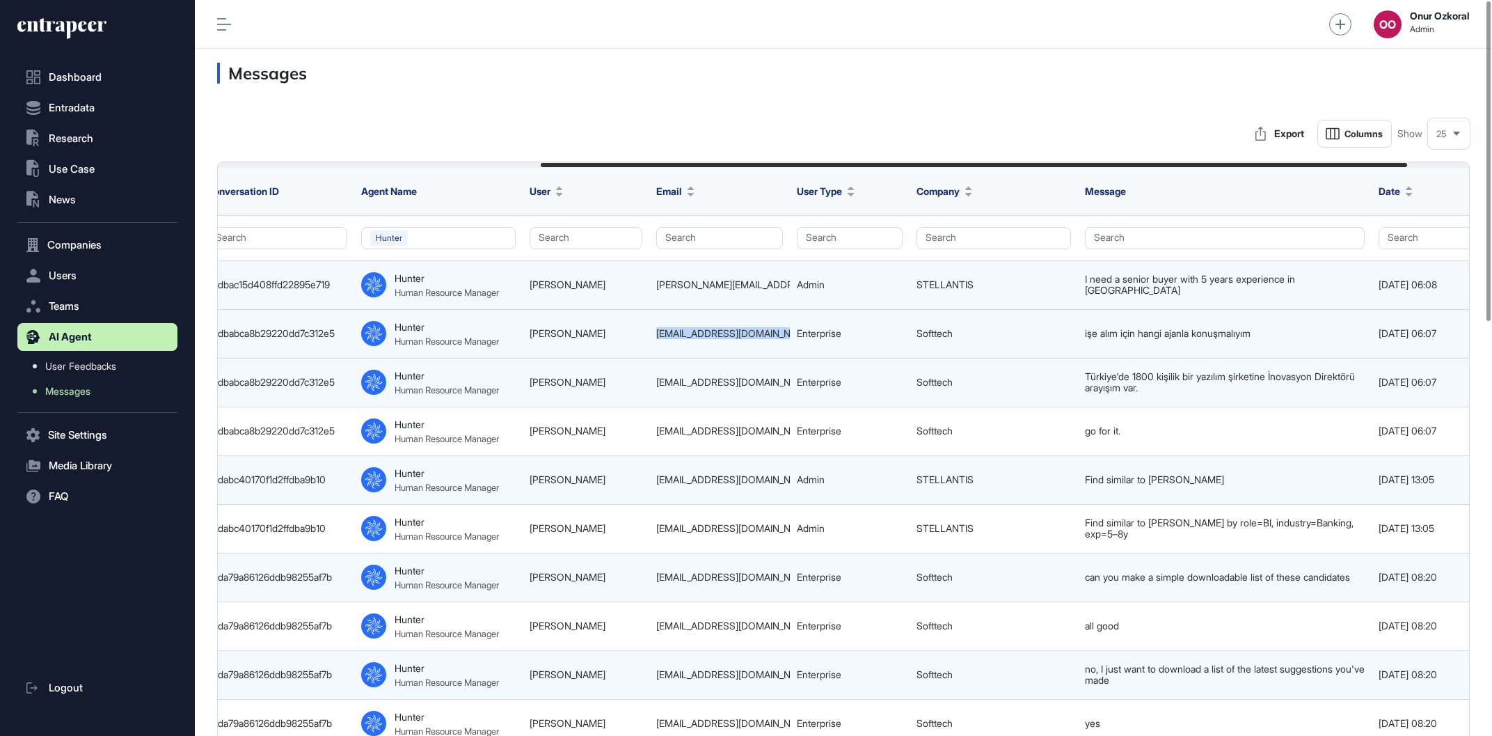
drag, startPoint x: 651, startPoint y: 332, endPoint x: 779, endPoint y: 335, distance: 128.8
click at [779, 335] on td "koray.yangal@softtech.com.tr" at bounding box center [719, 333] width 141 height 49
click at [778, 335] on div "koray.yangal@softtech.com.tr" at bounding box center [719, 333] width 127 height 11
click at [777, 334] on div "koray.yangal@softtech.com.tr" at bounding box center [719, 333] width 127 height 11
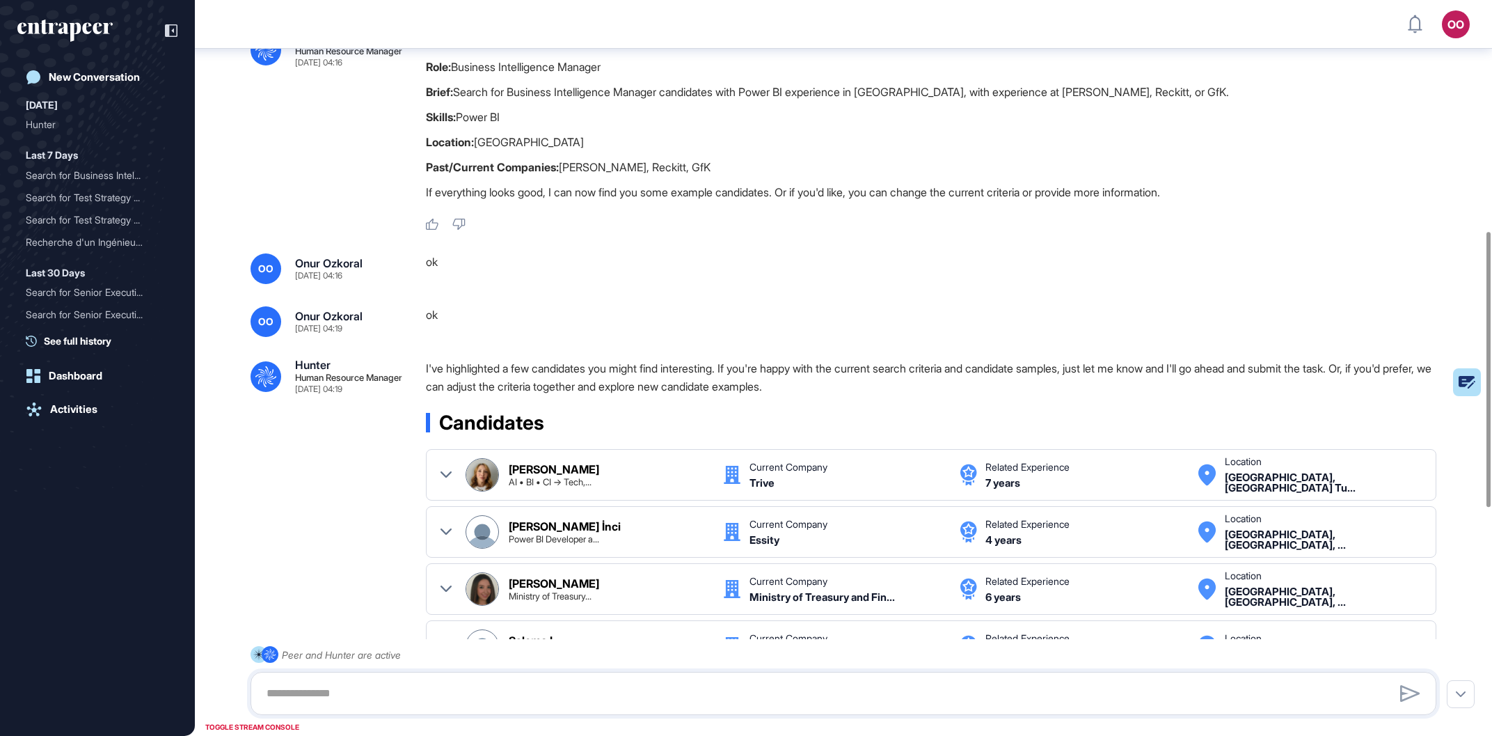
scroll to position [640, 0]
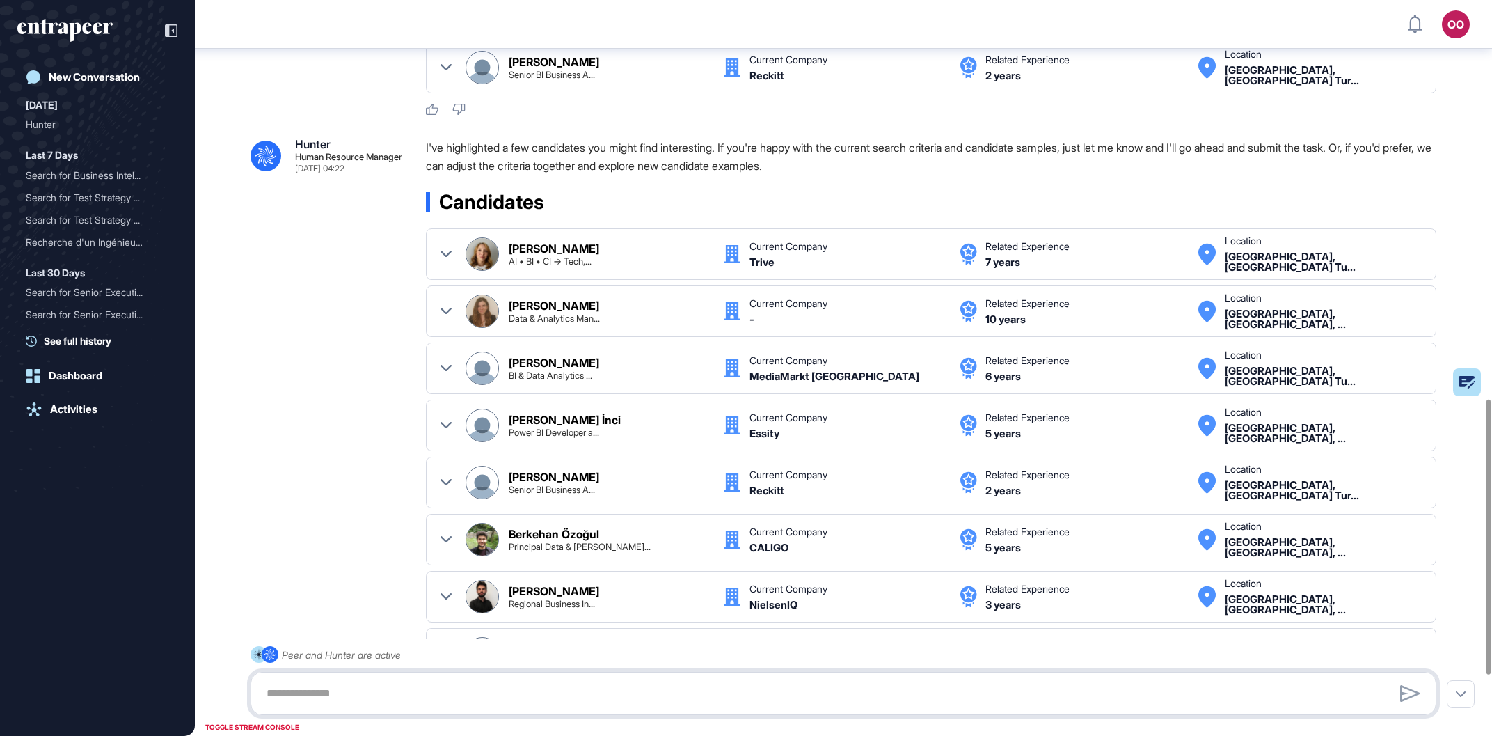
scroll to position [668, 0]
